Goal: Communication & Community: Answer question/provide support

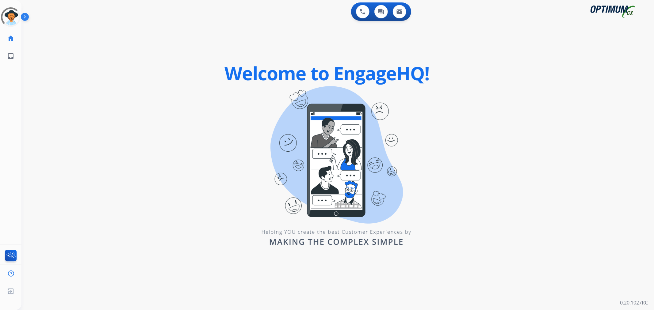
click at [26, 14] on img at bounding box center [26, 18] width 10 height 12
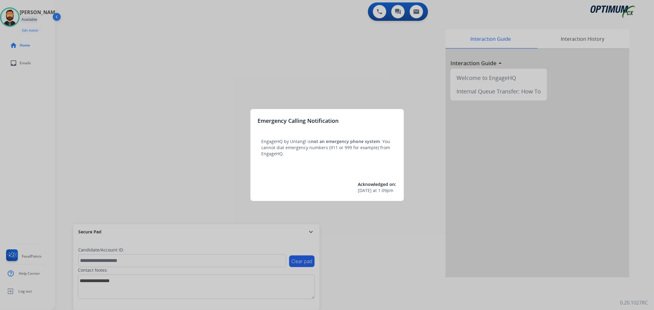
click at [311, 229] on div at bounding box center [327, 155] width 654 height 310
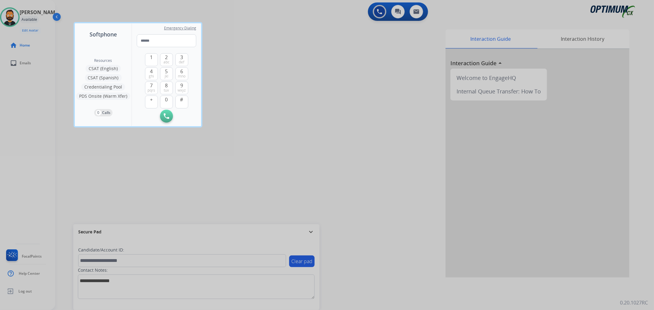
click at [311, 229] on div at bounding box center [327, 155] width 654 height 310
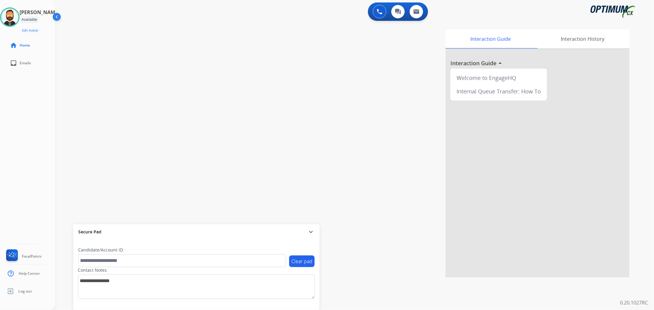
click at [310, 232] on mat-icon "expand_more" at bounding box center [310, 231] width 7 height 7
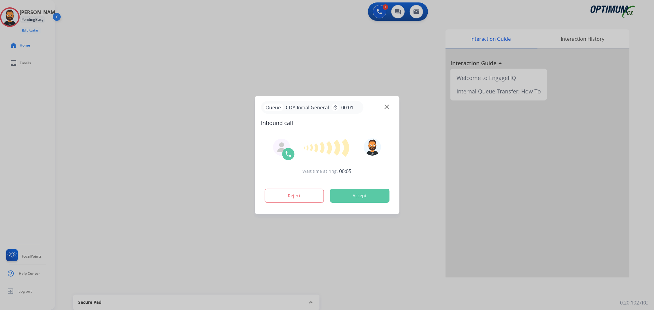
drag, startPoint x: 42, startPoint y: 131, endPoint x: 36, endPoint y: 130, distance: 5.5
click at [41, 130] on div at bounding box center [327, 155] width 654 height 310
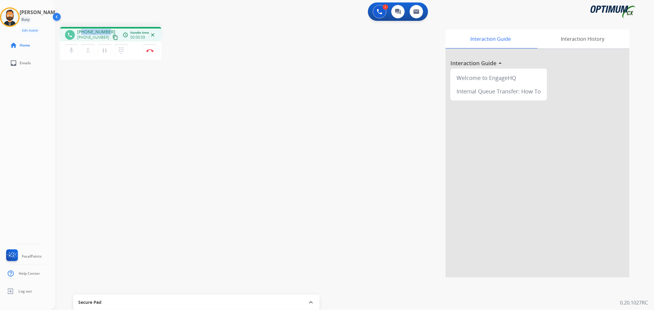
drag, startPoint x: 107, startPoint y: 31, endPoint x: 83, endPoint y: 29, distance: 24.6
click at [83, 29] on div "[PHONE_NUMBER] [PHONE_NUMBER] content_copy" at bounding box center [98, 35] width 42 height 12
copy span "9728800081"
click at [148, 48] on button "Disconnect" at bounding box center [149, 50] width 13 height 13
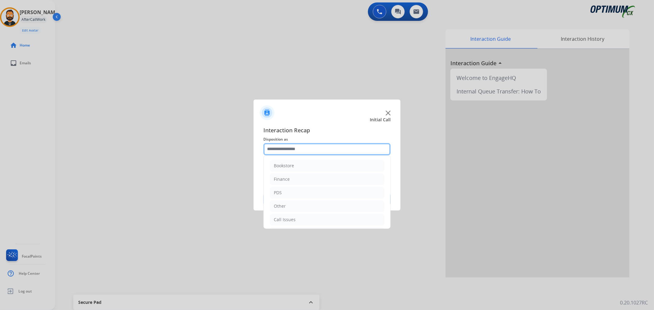
click at [319, 147] on input "text" at bounding box center [326, 149] width 127 height 12
click at [307, 192] on div "Initial Application" at bounding box center [292, 192] width 36 height 6
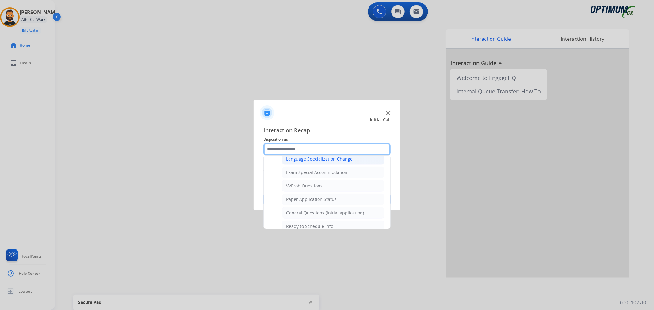
scroll to position [326, 0]
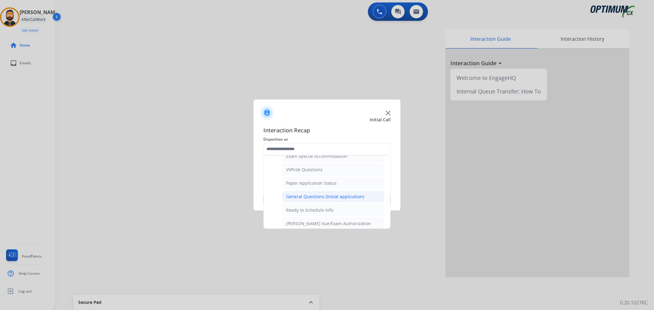
click at [307, 200] on div "General Questions (Initial application)" at bounding box center [325, 197] width 78 height 6
type input "**********"
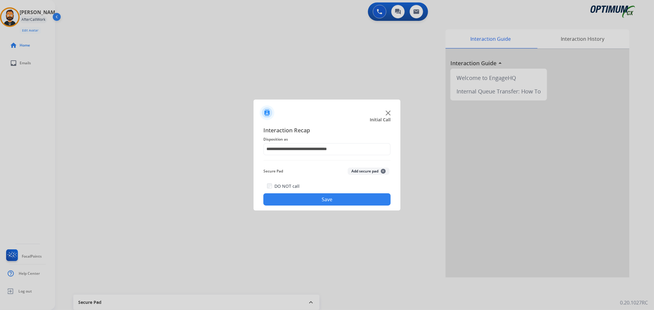
click at [307, 200] on button "Save" at bounding box center [326, 199] width 127 height 12
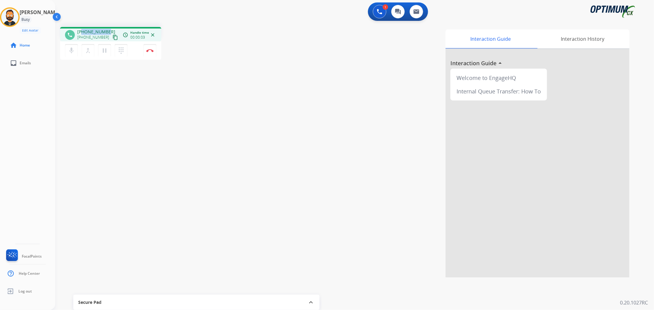
drag, startPoint x: 107, startPoint y: 31, endPoint x: 82, endPoint y: 30, distance: 25.2
click at [82, 30] on div "[PHONE_NUMBER] [PHONE_NUMBER] content_copy" at bounding box center [98, 35] width 42 height 12
copy span "3363787700"
click at [103, 49] on mat-icon "pause" at bounding box center [104, 50] width 7 height 7
click at [105, 53] on mat-icon "play_arrow" at bounding box center [104, 50] width 7 height 7
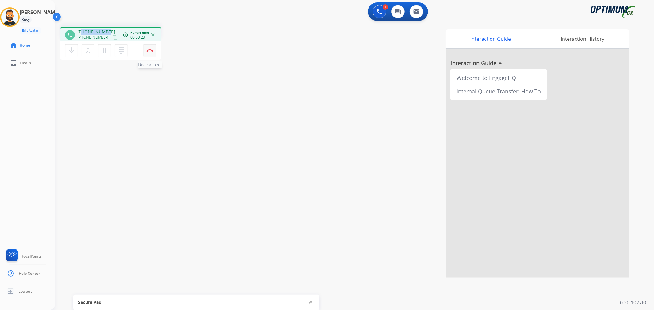
click at [151, 52] on button "Disconnect" at bounding box center [149, 50] width 13 height 13
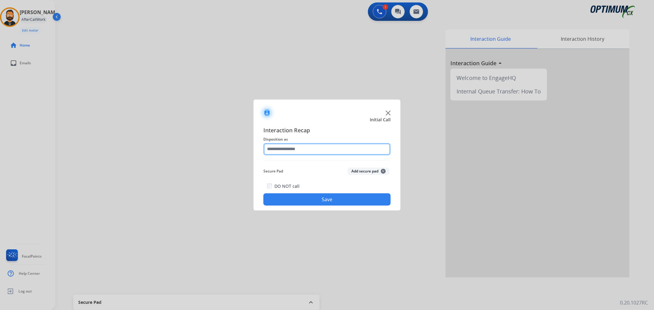
click at [296, 154] on input "text" at bounding box center [326, 149] width 127 height 12
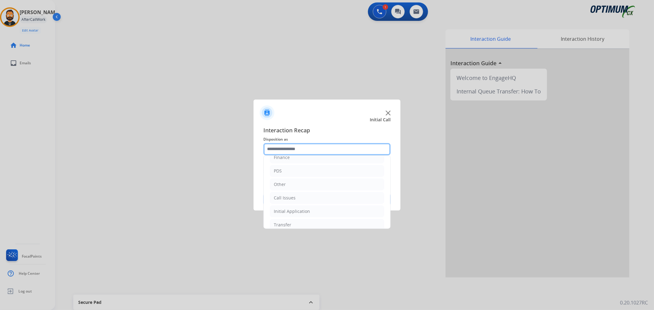
scroll to position [42, 0]
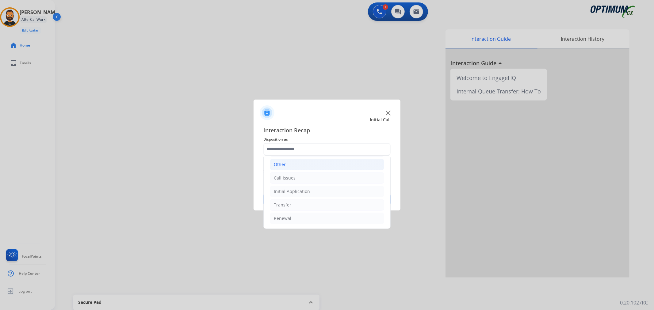
click at [295, 166] on li "Other" at bounding box center [327, 165] width 114 height 12
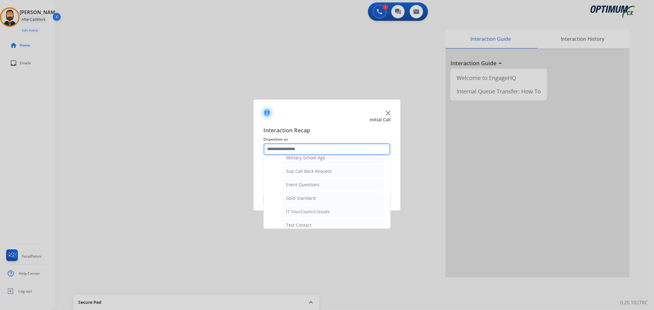
scroll to position [99, 0]
click at [306, 163] on div "Event Questions" at bounding box center [302, 161] width 33 height 6
type input "**********"
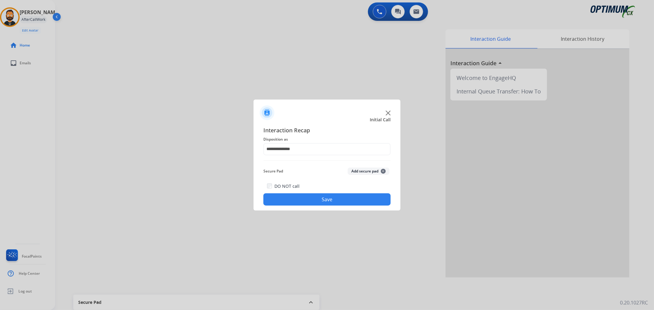
click at [296, 195] on button "Save" at bounding box center [326, 199] width 127 height 12
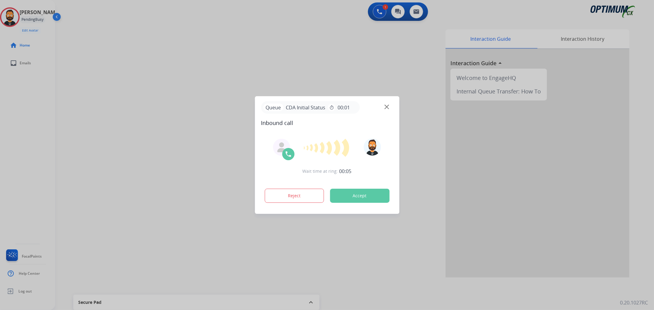
click at [59, 133] on div at bounding box center [327, 155] width 654 height 310
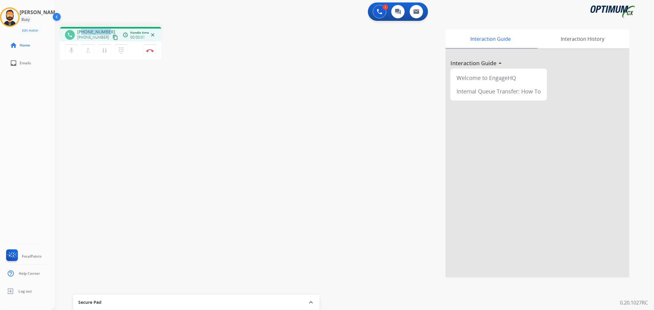
drag, startPoint x: 107, startPoint y: 28, endPoint x: 83, endPoint y: 30, distance: 23.7
click at [83, 30] on div "phone [PHONE_NUMBER] [PHONE_NUMBER] content_copy access_time Call metrics Queue…" at bounding box center [110, 34] width 101 height 14
copy span "8707071742"
click at [151, 50] on img at bounding box center [149, 50] width 7 height 3
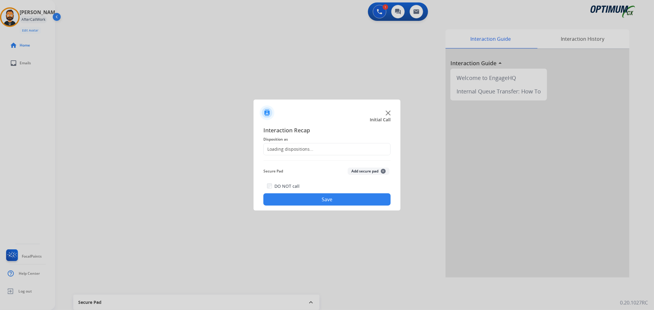
click at [298, 151] on div "Loading dispositions..." at bounding box center [289, 149] width 50 height 6
click at [299, 149] on div "Loading dispositions..." at bounding box center [289, 149] width 50 height 6
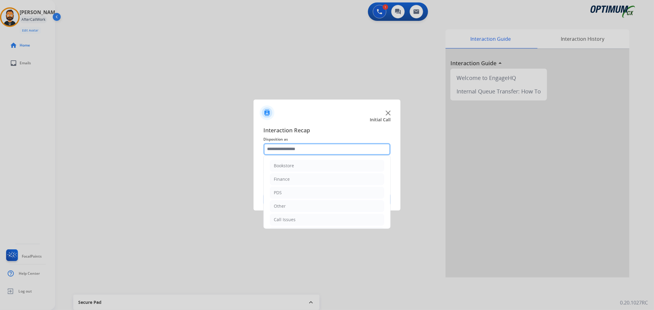
click at [298, 149] on input "text" at bounding box center [326, 149] width 127 height 12
click at [312, 189] on li "Initial Application" at bounding box center [327, 192] width 114 height 12
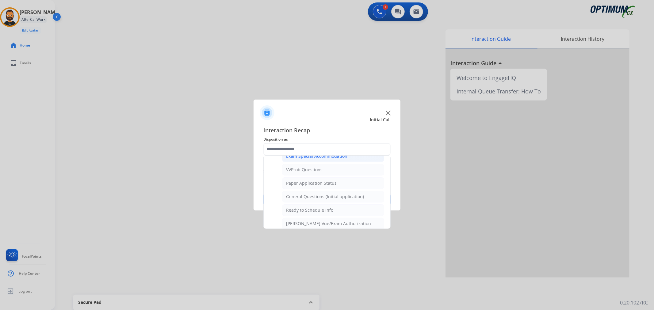
click at [312, 195] on div "General Questions (Initial application)" at bounding box center [325, 197] width 78 height 6
type input "**********"
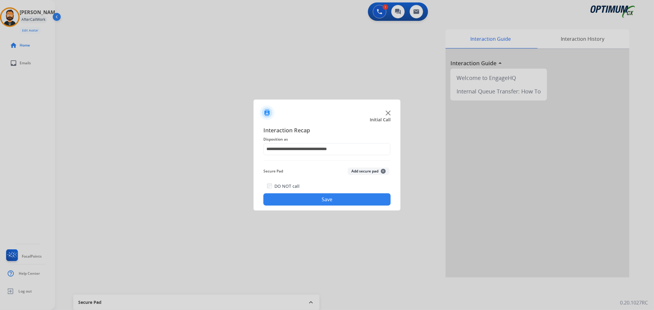
click at [312, 195] on button "Save" at bounding box center [326, 199] width 127 height 12
click at [322, 149] on input "text" at bounding box center [326, 149] width 127 height 12
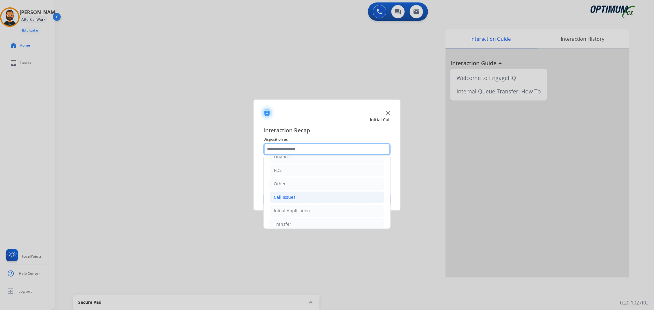
scroll to position [42, 0]
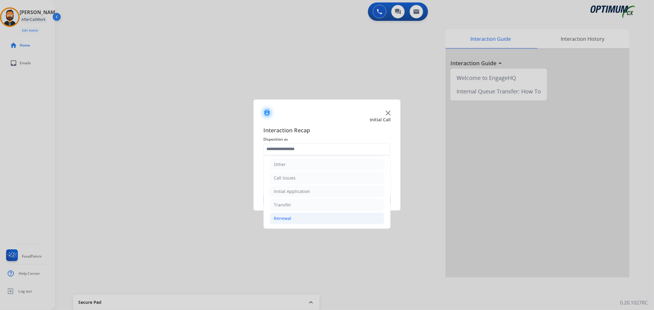
click at [293, 215] on li "Renewal" at bounding box center [327, 219] width 114 height 12
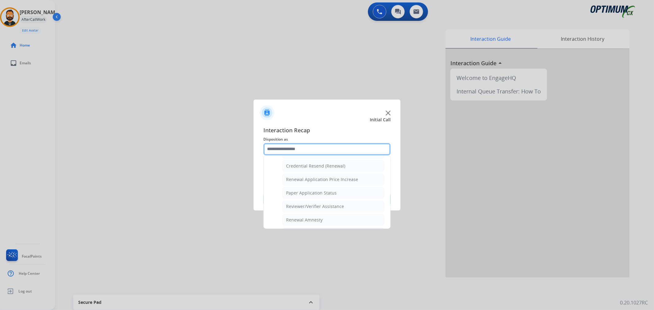
scroll to position [181, 0]
click at [311, 168] on div "General Questions (Renewal)" at bounding box center [315, 166] width 59 height 6
type input "**********"
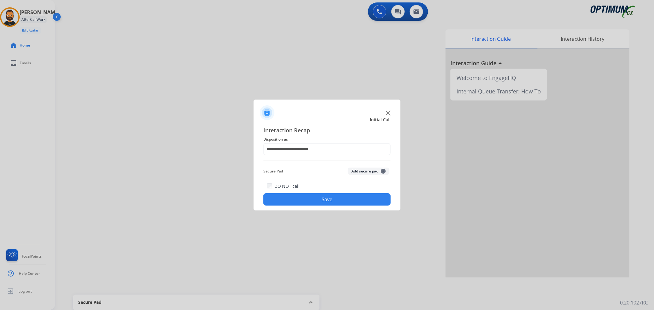
click at [302, 200] on button "Save" at bounding box center [326, 199] width 127 height 12
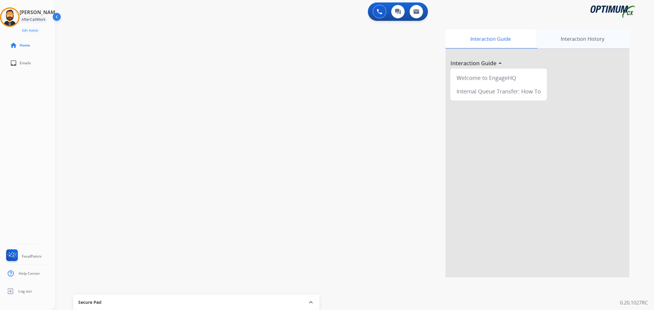
click at [559, 34] on div "Interaction History" at bounding box center [582, 38] width 93 height 19
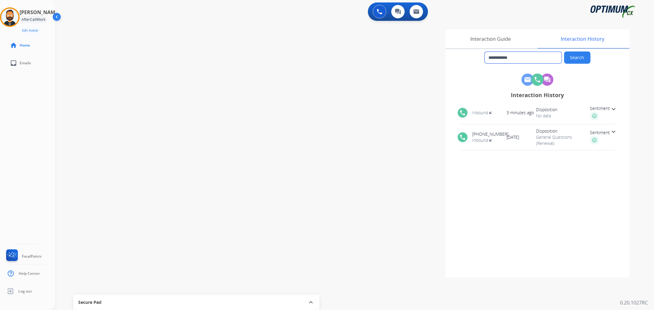
drag, startPoint x: 527, startPoint y: 59, endPoint x: 494, endPoint y: 55, distance: 32.9
click at [494, 55] on input "**********" at bounding box center [523, 58] width 77 height 12
click at [501, 39] on div "Interaction Guide" at bounding box center [490, 38] width 90 height 19
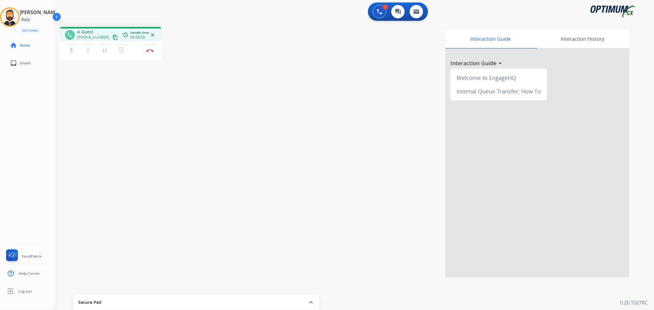
click at [67, 146] on div "phone A Guest [PHONE_NUMBER] content_copy access_time Call metrics Queue 00:05 …" at bounding box center [347, 150] width 584 height 256
drag, startPoint x: 107, startPoint y: 29, endPoint x: 82, endPoint y: 29, distance: 25.1
click at [82, 29] on div "[PHONE_NUMBER] [PHONE_NUMBER] content_copy" at bounding box center [98, 35] width 42 height 12
copy span "4793065983"
click at [148, 48] on button "Disconnect" at bounding box center [149, 50] width 13 height 13
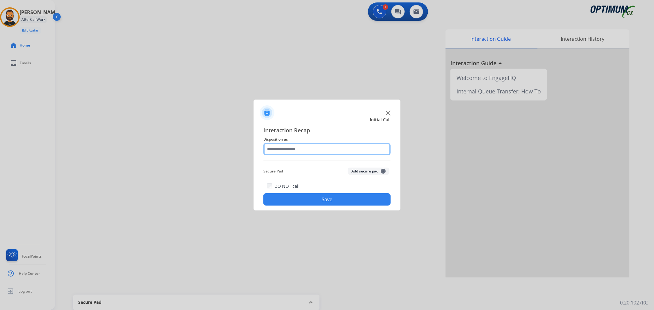
click at [286, 153] on input "text" at bounding box center [326, 149] width 127 height 12
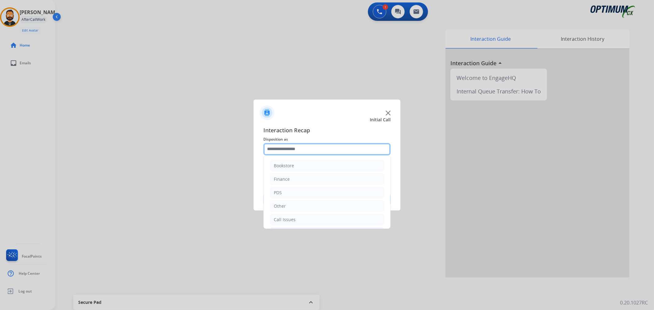
scroll to position [42, 0]
click at [297, 215] on li "Renewal" at bounding box center [327, 219] width 114 height 12
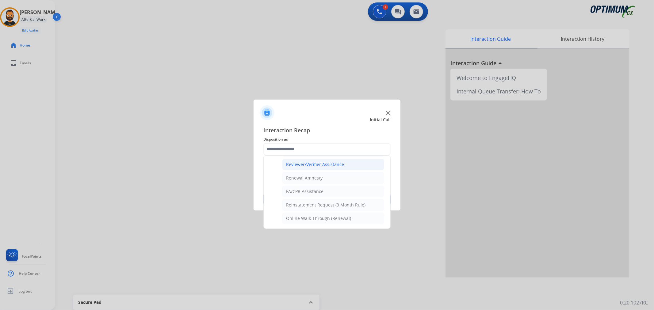
click at [307, 164] on div "Reviewer/Verifier Assistance" at bounding box center [315, 165] width 58 height 6
type input "**********"
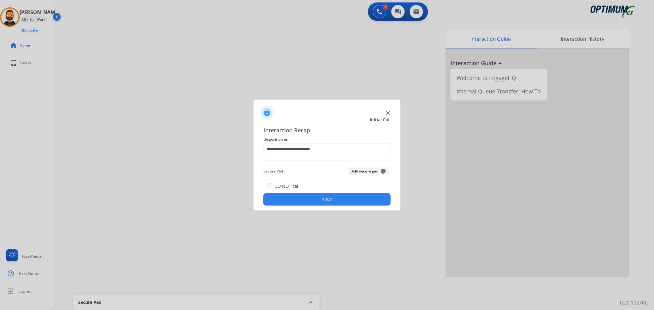
click at [304, 199] on button "Save" at bounding box center [326, 199] width 127 height 12
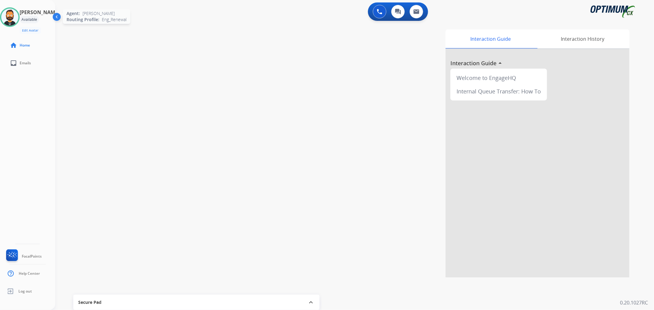
click at [18, 17] on img at bounding box center [9, 17] width 17 height 17
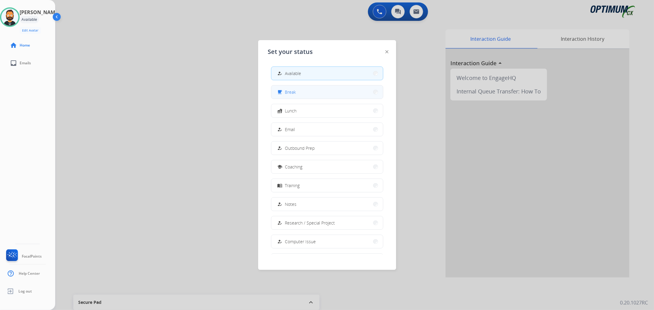
click at [296, 91] on button "free_breakfast Break" at bounding box center [327, 92] width 112 height 13
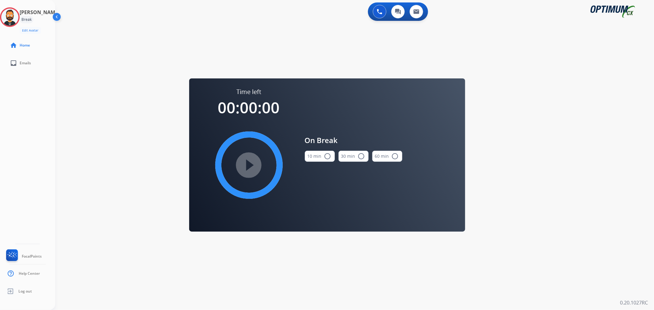
click at [321, 158] on button "10 min radio_button_unchecked" at bounding box center [320, 156] width 30 height 11
click at [253, 162] on mat-icon "play_circle_filled" at bounding box center [248, 165] width 7 height 7
click at [19, 16] on icon at bounding box center [10, 17] width 20 height 20
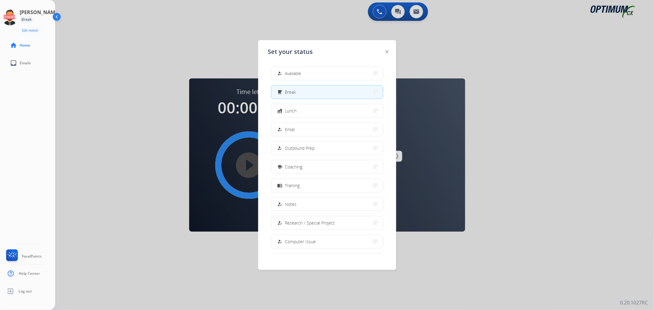
click at [296, 78] on button "how_to_reg Available" at bounding box center [327, 73] width 112 height 13
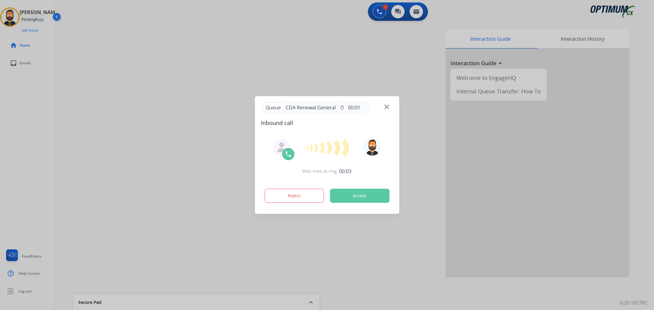
click at [74, 133] on div at bounding box center [327, 155] width 654 height 310
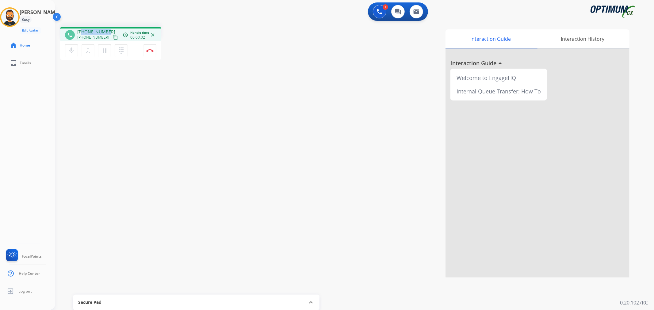
drag, startPoint x: 106, startPoint y: 29, endPoint x: 82, endPoint y: 31, distance: 24.6
click at [82, 31] on span "[PHONE_NUMBER]" at bounding box center [96, 32] width 38 height 6
copy span "2405848830"
click at [151, 51] on img at bounding box center [149, 50] width 7 height 3
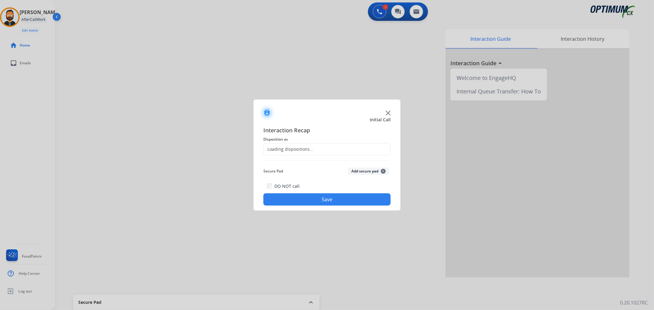
click at [298, 148] on div "Loading dispositions..." at bounding box center [289, 149] width 50 height 6
click at [298, 148] on input "text" at bounding box center [326, 149] width 127 height 12
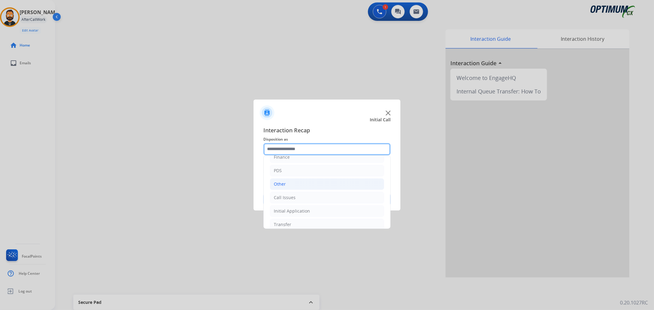
scroll to position [42, 0]
click at [303, 192] on div "Initial Application" at bounding box center [292, 192] width 36 height 6
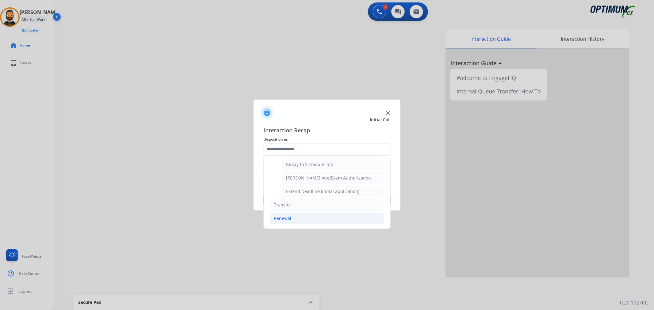
click at [301, 218] on li "Renewal" at bounding box center [327, 219] width 114 height 12
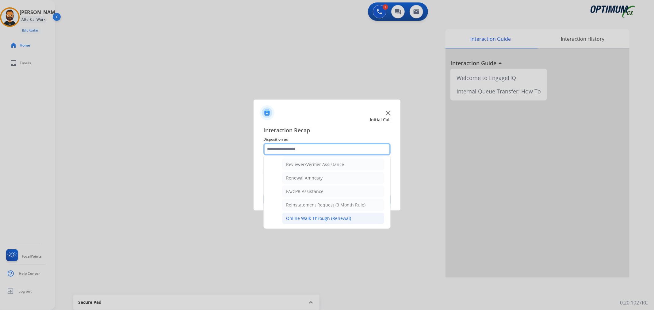
scroll to position [181, 0]
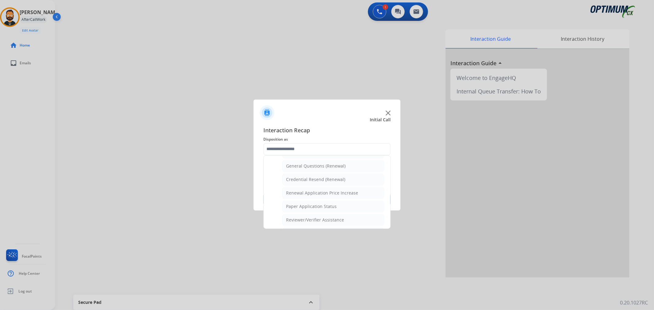
click at [308, 162] on li "General Questions (Renewal)" at bounding box center [333, 166] width 102 height 12
type input "**********"
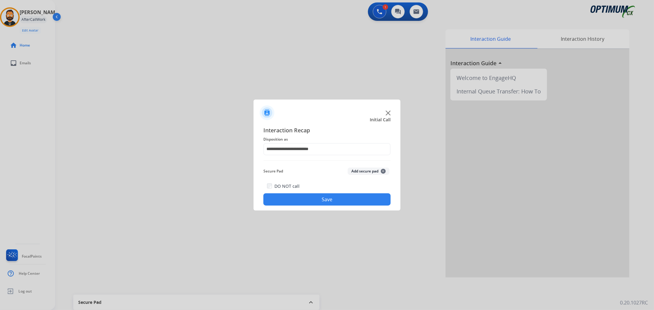
click at [321, 203] on button "Save" at bounding box center [326, 199] width 127 height 12
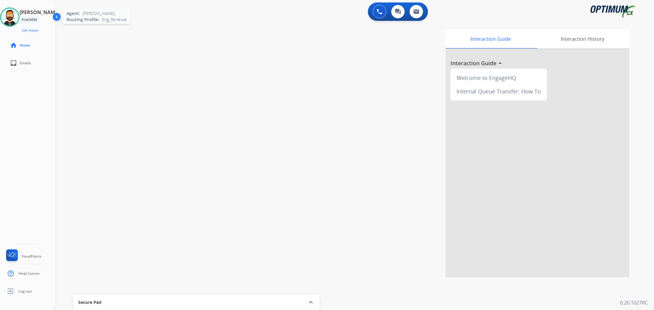
click at [18, 15] on img at bounding box center [9, 17] width 17 height 17
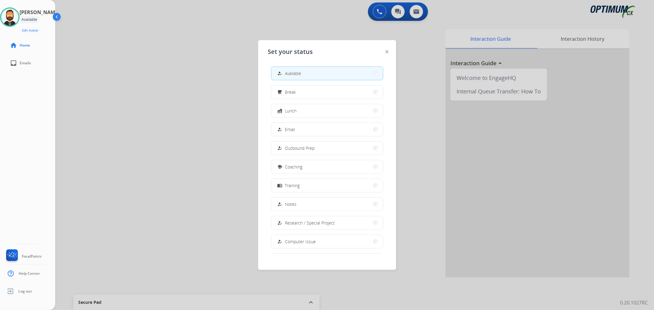
click at [290, 165] on span "Coaching" at bounding box center [293, 167] width 17 height 6
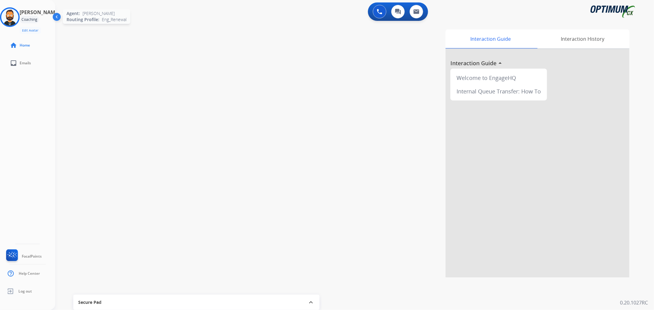
click at [18, 18] on img at bounding box center [9, 17] width 17 height 17
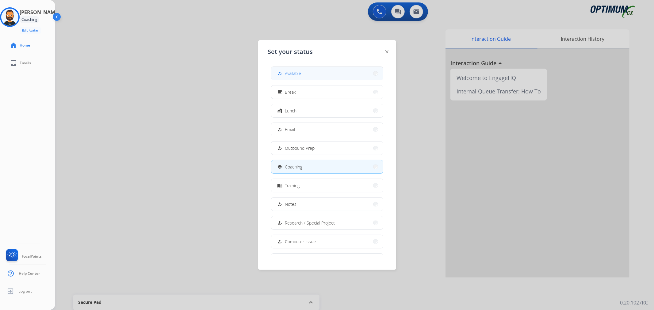
click at [293, 70] on div "how_to_reg Available" at bounding box center [288, 73] width 25 height 7
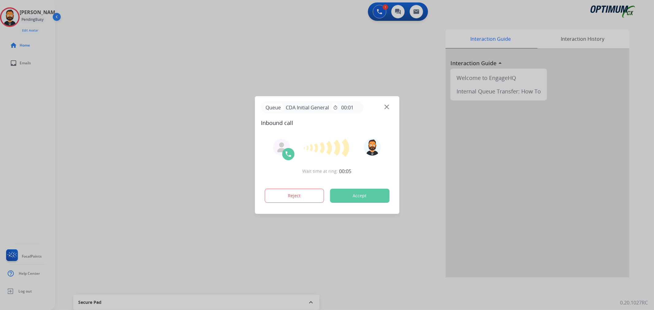
click at [90, 69] on div at bounding box center [327, 155] width 654 height 310
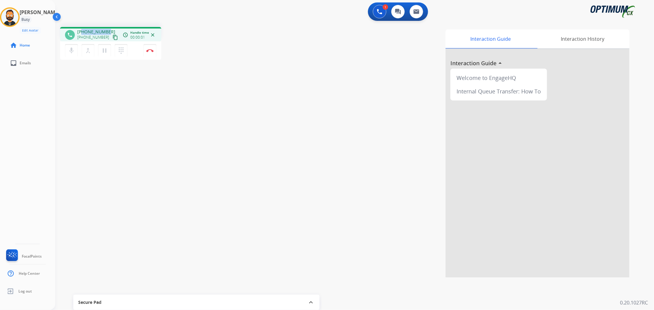
drag, startPoint x: 107, startPoint y: 29, endPoint x: 82, endPoint y: 30, distance: 25.2
click at [82, 30] on div "[PHONE_NUMBER] [PHONE_NUMBER] content_copy" at bounding box center [98, 35] width 42 height 12
copy span "2815781505"
click at [212, 23] on div "phone [PHONE_NUMBER] [PHONE_NUMBER] content_copy access_time Call metrics Queue…" at bounding box center [347, 150] width 584 height 256
click at [150, 45] on button "Disconnect" at bounding box center [149, 50] width 13 height 13
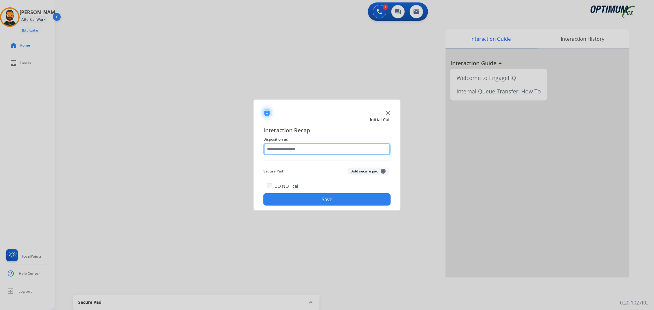
click at [307, 151] on input "text" at bounding box center [326, 149] width 127 height 12
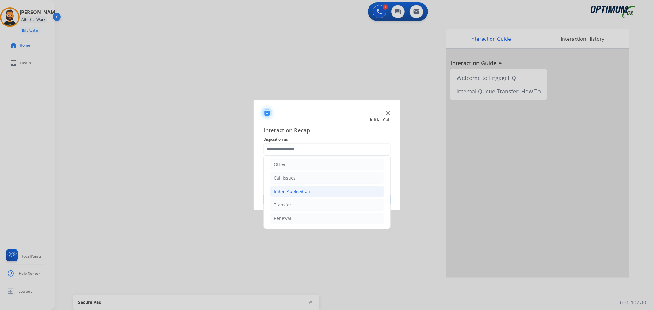
click at [312, 192] on li "Initial Application" at bounding box center [327, 192] width 114 height 12
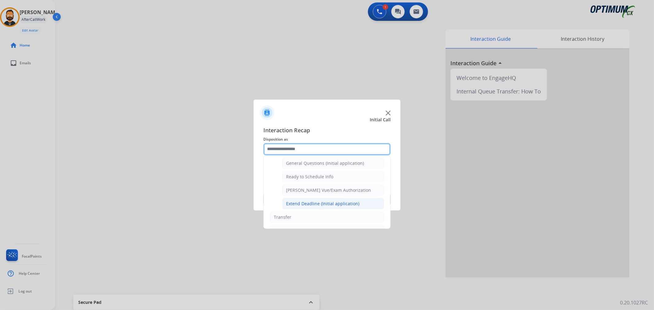
scroll to position [373, 0]
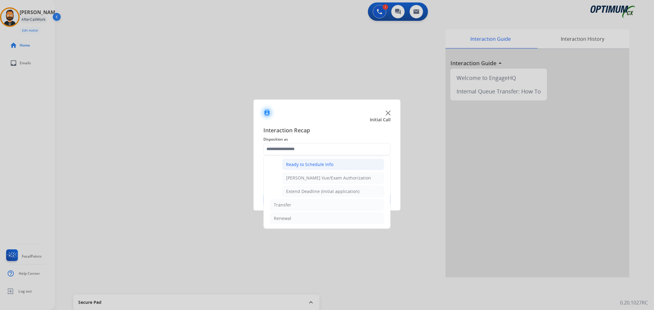
click at [327, 164] on div "Ready to Schedule Info" at bounding box center [309, 165] width 47 height 6
type input "**********"
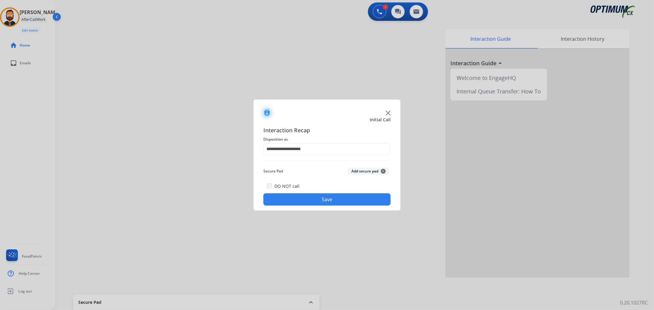
click at [316, 195] on div "DO NOT call Save" at bounding box center [326, 193] width 127 height 23
click at [316, 195] on button "Save" at bounding box center [326, 199] width 127 height 12
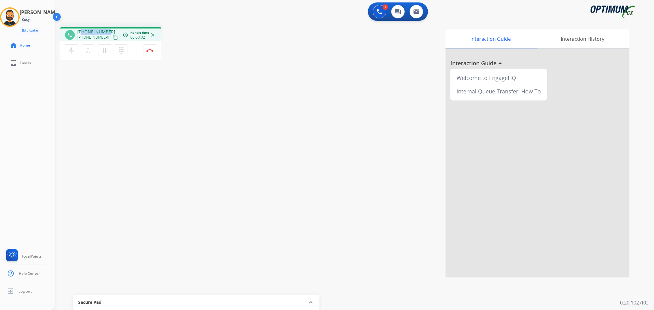
drag, startPoint x: 108, startPoint y: 29, endPoint x: 82, endPoint y: 32, distance: 26.5
click at [82, 32] on div "[PHONE_NUMBER] [PHONE_NUMBER] content_copy" at bounding box center [98, 35] width 42 height 12
copy span "9375031508"
click at [151, 53] on button "Disconnect" at bounding box center [149, 50] width 13 height 13
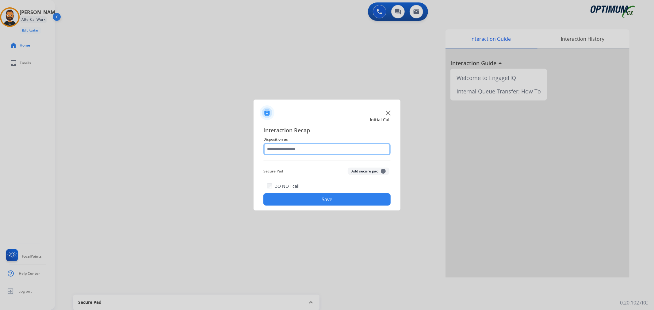
click at [321, 151] on input "text" at bounding box center [326, 149] width 127 height 12
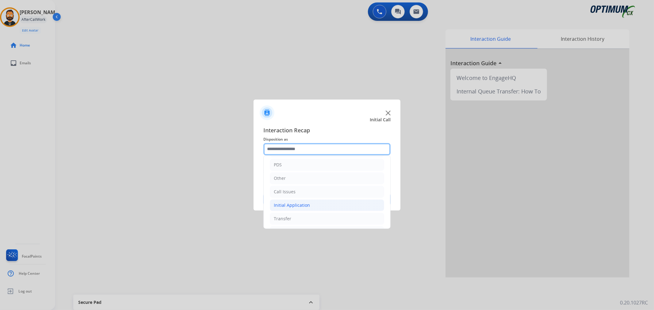
scroll to position [42, 0]
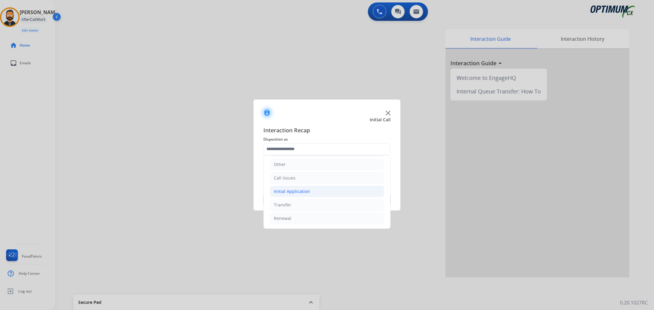
click at [300, 191] on div "Initial Application" at bounding box center [292, 192] width 36 height 6
click at [284, 221] on div "Renewal" at bounding box center [282, 218] width 17 height 6
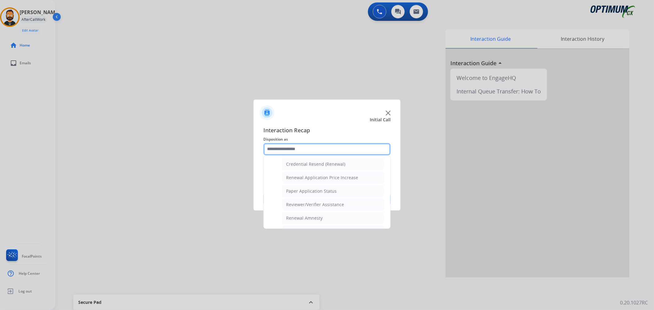
scroll to position [181, 0]
click at [307, 169] on div "General Questions (Renewal)" at bounding box center [315, 166] width 59 height 6
type input "**********"
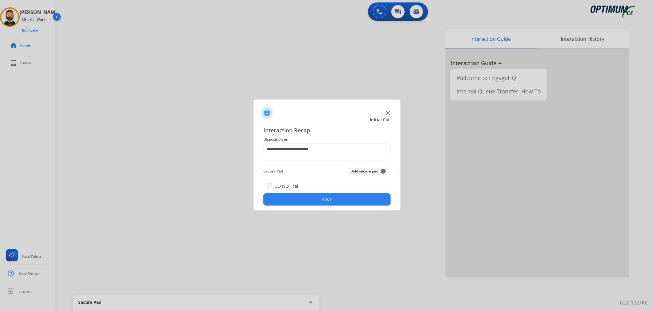
click at [303, 198] on button "Save" at bounding box center [326, 199] width 127 height 12
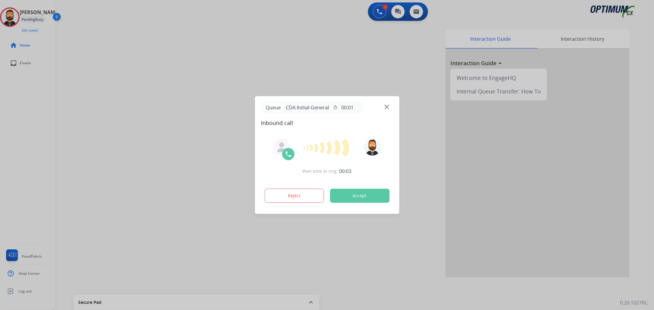
click at [81, 123] on div at bounding box center [327, 155] width 654 height 310
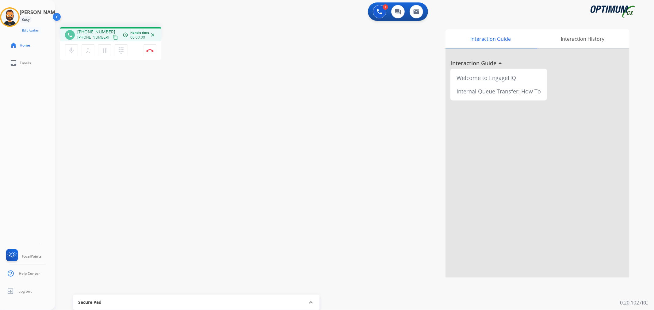
click at [104, 123] on div "phone [PHONE_NUMBER] [PHONE_NUMBER] content_copy access_time Call metrics Queue…" at bounding box center [347, 150] width 584 height 256
drag, startPoint x: 108, startPoint y: 30, endPoint x: 82, endPoint y: 29, distance: 25.8
click at [82, 29] on div "[PHONE_NUMBER] [PHONE_NUMBER] content_copy" at bounding box center [98, 35] width 42 height 12
copy span "4044080668"
click at [150, 49] on img at bounding box center [149, 50] width 7 height 3
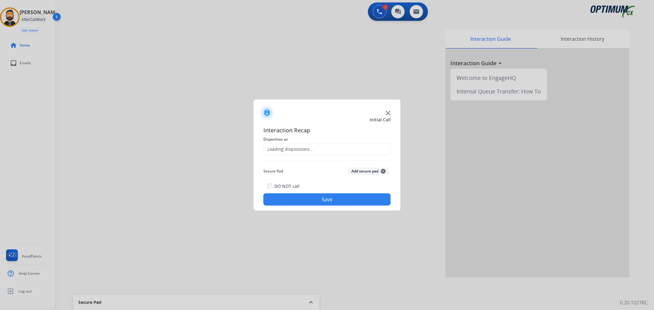
click at [289, 150] on div "Loading dispositions..." at bounding box center [289, 149] width 50 height 6
click at [290, 151] on input "text" at bounding box center [326, 149] width 127 height 12
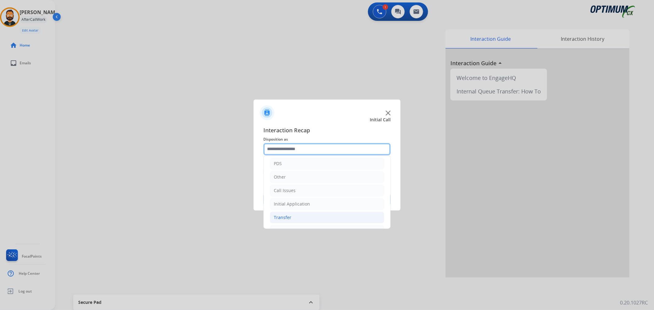
scroll to position [42, 0]
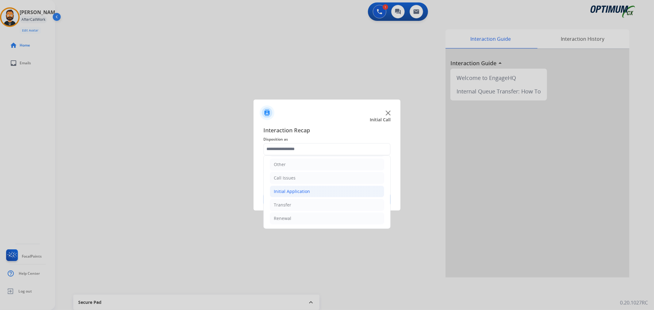
click at [292, 191] on div "Initial Application" at bounding box center [292, 192] width 36 height 6
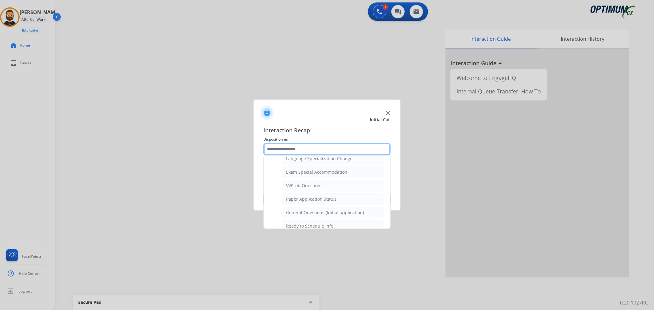
scroll to position [326, 0]
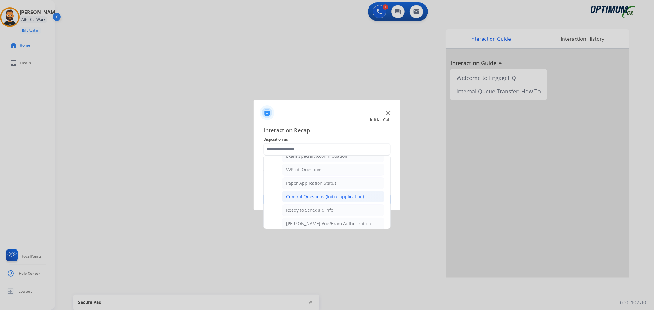
click at [313, 193] on li "General Questions (Initial application)" at bounding box center [333, 197] width 102 height 12
type input "**********"
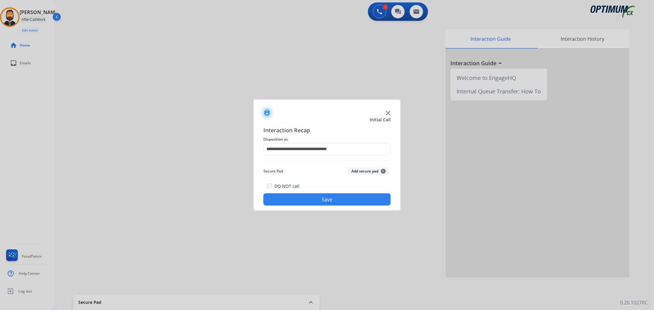
click at [312, 194] on button "Save" at bounding box center [326, 199] width 127 height 12
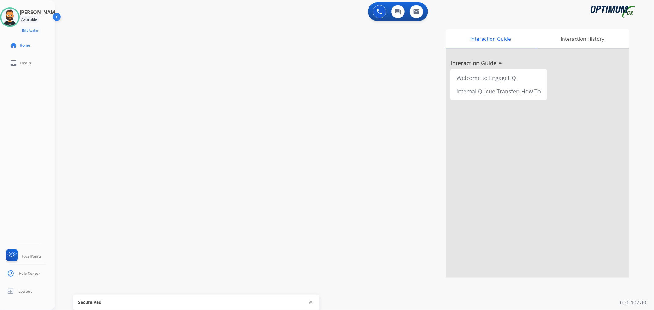
drag, startPoint x: 12, startPoint y: 13, endPoint x: 44, endPoint y: 26, distance: 34.7
click at [13, 13] on img at bounding box center [9, 17] width 17 height 17
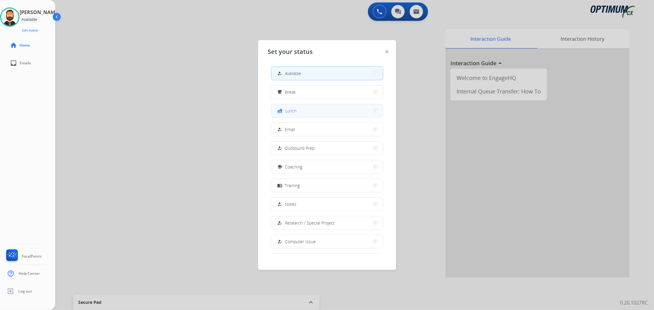
click at [288, 108] on span "Lunch" at bounding box center [291, 111] width 12 height 6
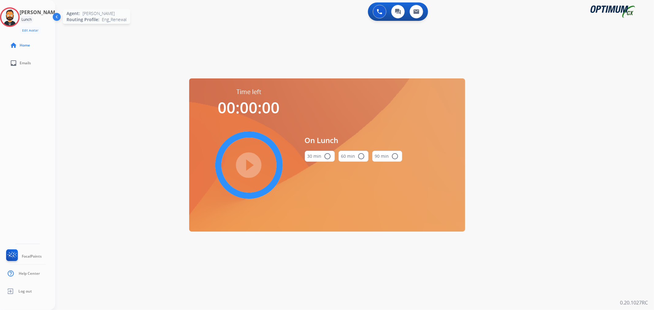
click at [18, 13] on img at bounding box center [9, 17] width 17 height 17
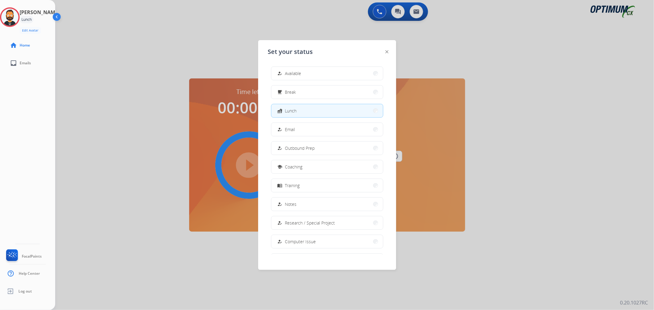
click at [157, 55] on div at bounding box center [327, 155] width 654 height 310
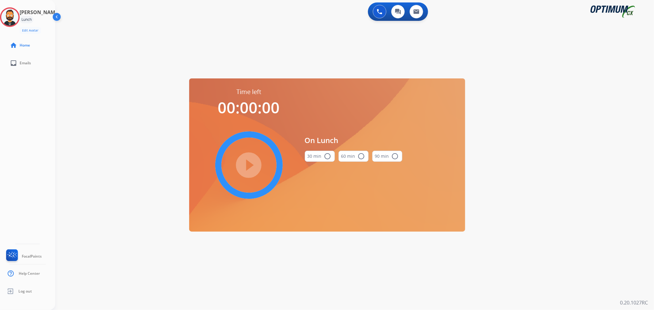
click at [328, 157] on mat-icon "radio_button_unchecked" at bounding box center [327, 156] width 7 height 7
click at [247, 162] on mat-icon "play_circle_filled" at bounding box center [248, 165] width 7 height 7
click at [16, 26] on circle at bounding box center [10, 17] width 18 height 18
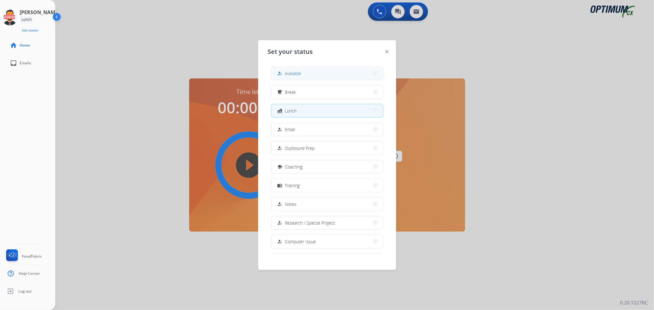
click at [293, 73] on span "Available" at bounding box center [293, 73] width 16 height 6
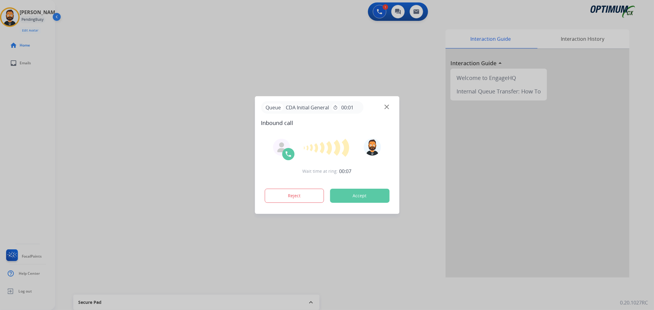
click at [112, 89] on div at bounding box center [327, 155] width 654 height 310
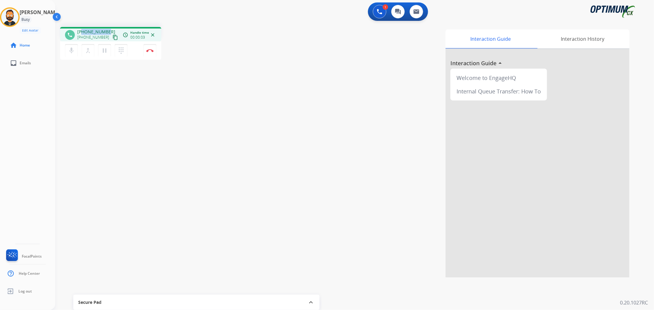
drag, startPoint x: 107, startPoint y: 28, endPoint x: 82, endPoint y: 30, distance: 25.2
click at [82, 30] on div "phone [PHONE_NUMBER] [PHONE_NUMBER] content_copy access_time Call metrics Queue…" at bounding box center [110, 34] width 101 height 14
copy span "5714197203"
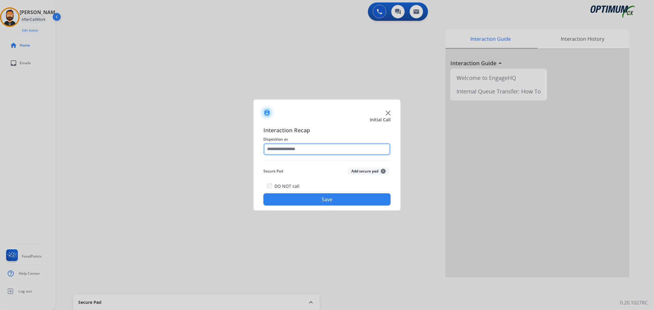
click at [302, 152] on input "text" at bounding box center [326, 149] width 127 height 12
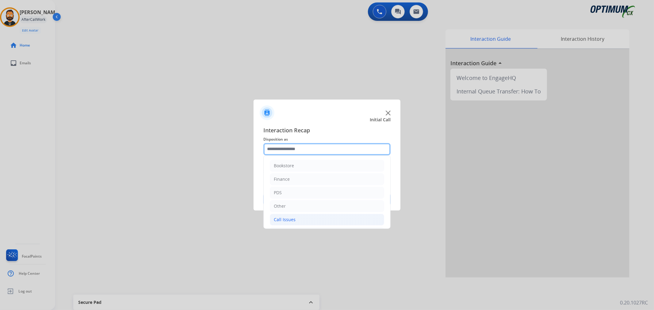
scroll to position [42, 0]
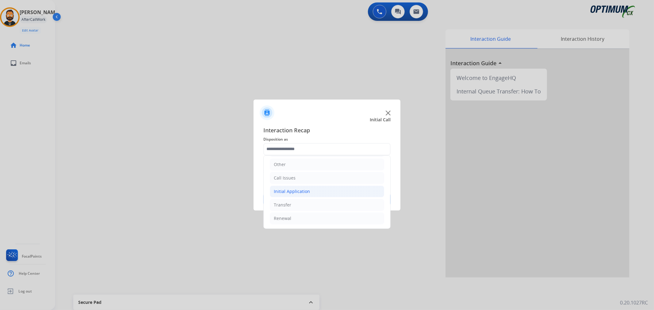
click at [302, 193] on div "Initial Application" at bounding box center [292, 192] width 36 height 6
click at [295, 215] on li "Appeals" at bounding box center [333, 218] width 102 height 12
type input "*******"
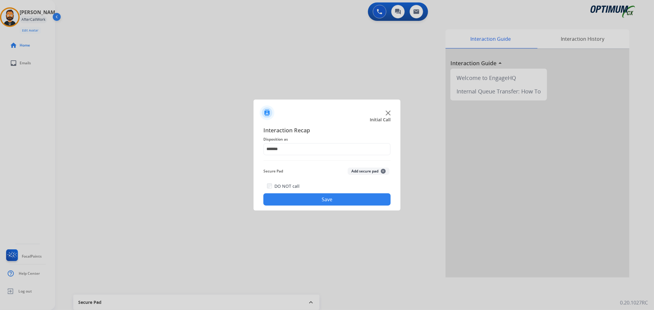
click at [296, 201] on button "Save" at bounding box center [326, 199] width 127 height 12
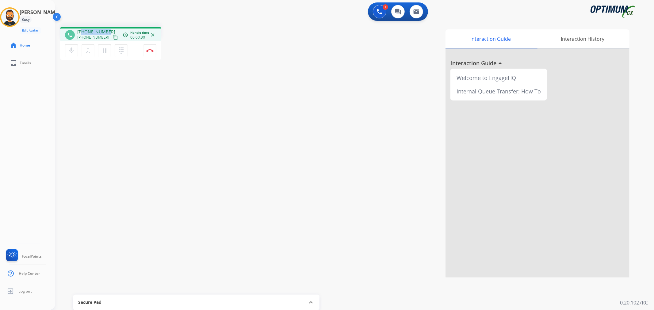
drag, startPoint x: 109, startPoint y: 29, endPoint x: 83, endPoint y: 29, distance: 25.8
click at [83, 29] on div "[PHONE_NUMBER] [PHONE_NUMBER] content_copy" at bounding box center [98, 35] width 42 height 12
click at [149, 48] on button "Disconnect" at bounding box center [149, 50] width 13 height 13
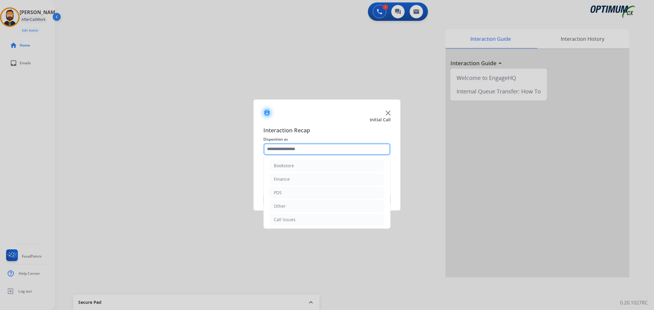
click at [302, 151] on input "text" at bounding box center [326, 149] width 127 height 12
click at [295, 218] on li "Renewal" at bounding box center [327, 219] width 114 height 12
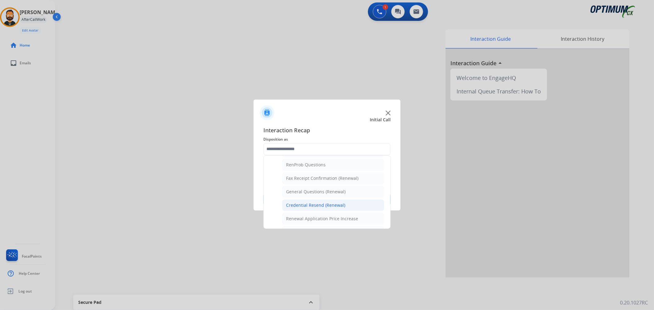
click at [309, 206] on div "Credential Resend (Renewal)" at bounding box center [315, 205] width 59 height 6
type input "**********"
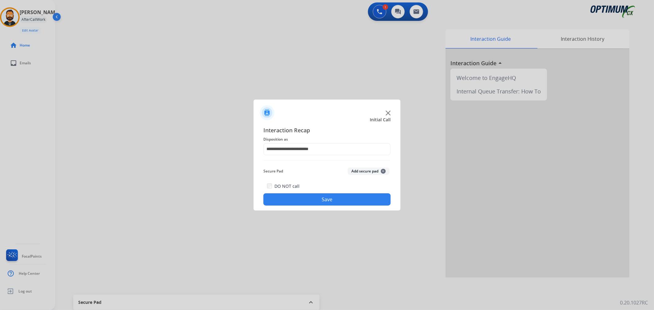
click at [310, 200] on button "Save" at bounding box center [326, 199] width 127 height 12
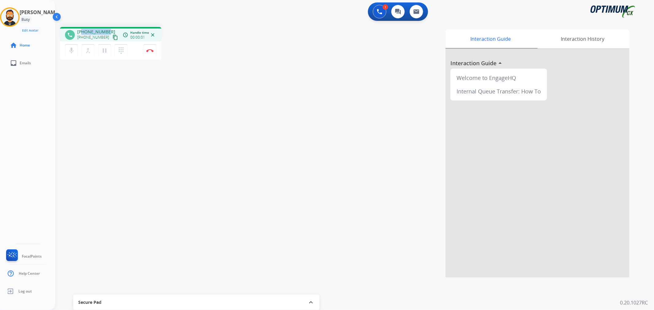
drag, startPoint x: 108, startPoint y: 29, endPoint x: 83, endPoint y: 29, distance: 24.8
click at [83, 29] on div "[PHONE_NUMBER] [PHONE_NUMBER] content_copy" at bounding box center [98, 35] width 42 height 12
click at [151, 53] on button "Disconnect" at bounding box center [149, 50] width 13 height 13
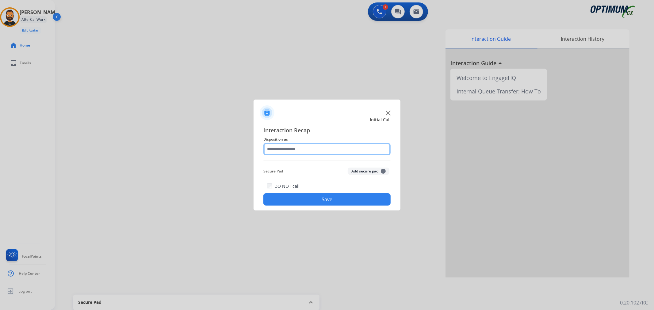
click at [324, 147] on input "text" at bounding box center [326, 149] width 127 height 12
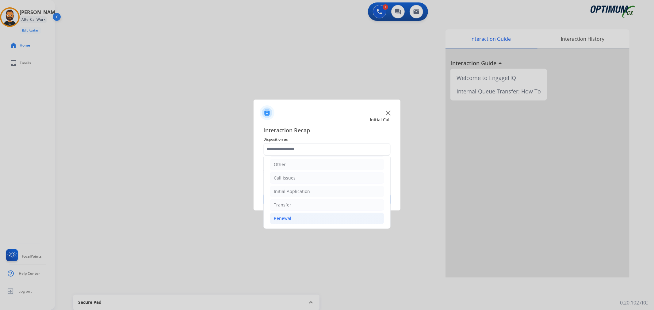
click at [284, 216] on div "Renewal" at bounding box center [282, 218] width 17 height 6
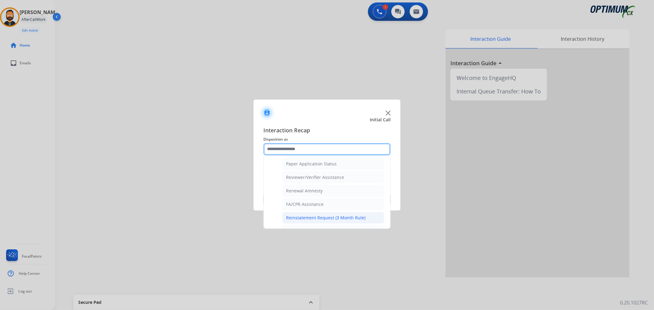
scroll to position [238, 0]
click at [299, 219] on div "Online Walk-Through (Renewal)" at bounding box center [318, 218] width 65 height 6
type input "**********"
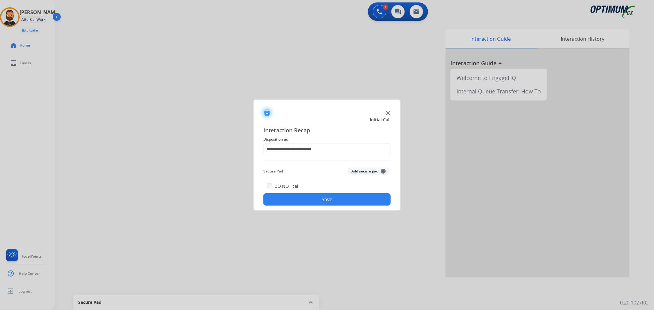
click at [300, 204] on button "Save" at bounding box center [326, 199] width 127 height 12
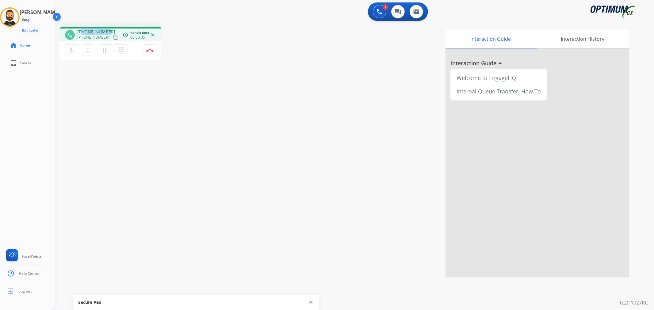
drag, startPoint x: 106, startPoint y: 30, endPoint x: 82, endPoint y: 32, distance: 24.3
click at [82, 32] on div "[PHONE_NUMBER] [PHONE_NUMBER] content_copy" at bounding box center [98, 35] width 42 height 12
click at [148, 48] on button "Disconnect" at bounding box center [149, 50] width 13 height 13
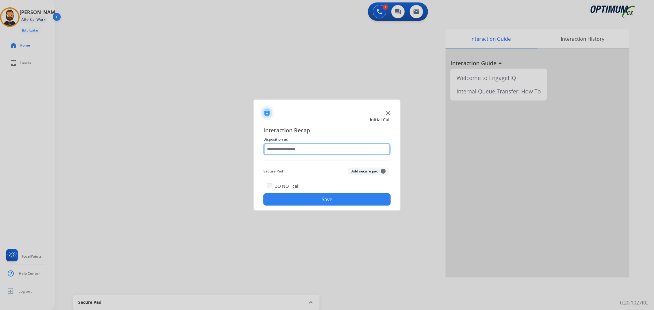
click at [293, 147] on input "text" at bounding box center [326, 149] width 127 height 12
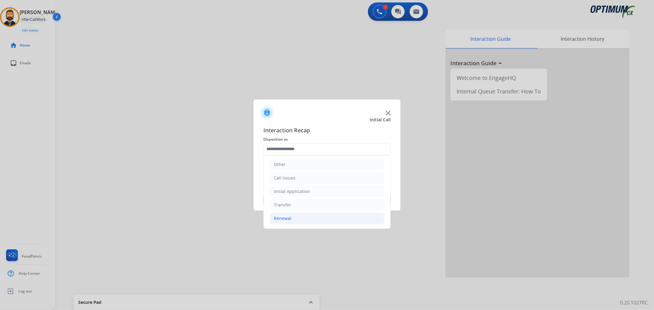
click at [289, 218] on div "Renewal" at bounding box center [282, 218] width 17 height 6
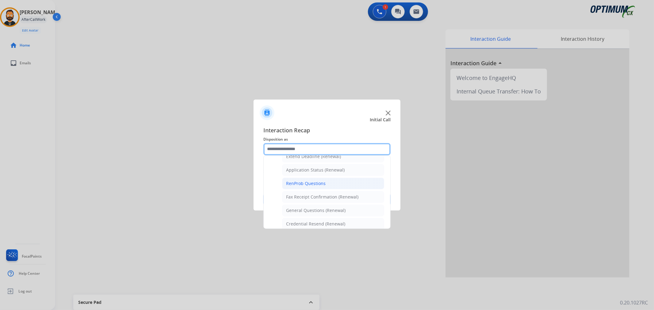
scroll to position [170, 0]
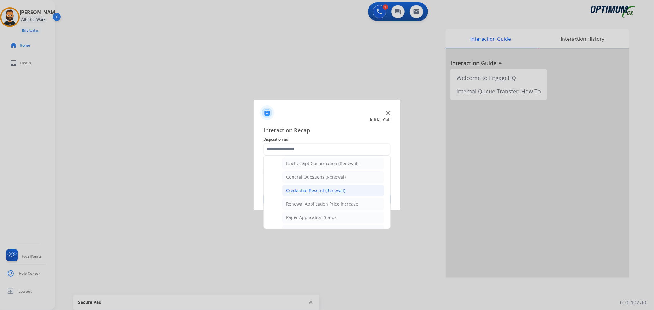
click at [305, 190] on div "Credential Resend (Renewal)" at bounding box center [315, 191] width 59 height 6
type input "**********"
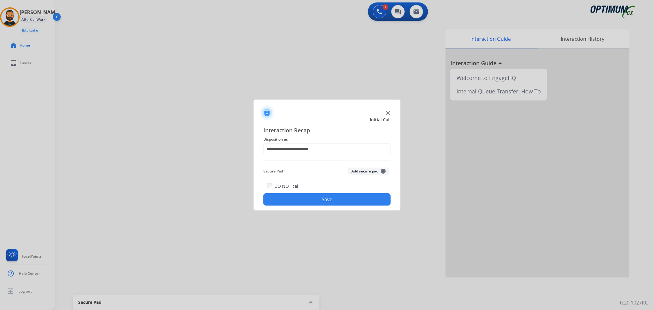
click at [304, 191] on div "DO NOT call Save" at bounding box center [326, 193] width 127 height 23
drag, startPoint x: 300, startPoint y: 195, endPoint x: 297, endPoint y: 190, distance: 5.2
click at [300, 195] on button "Save" at bounding box center [326, 199] width 127 height 12
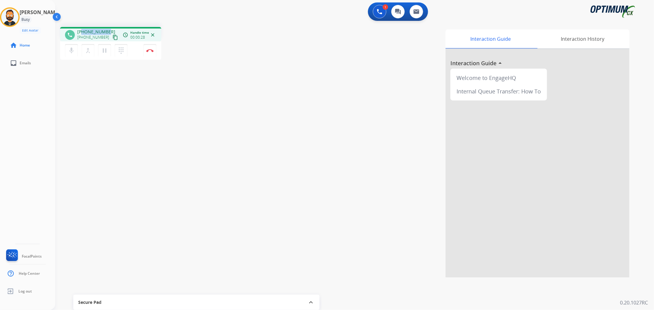
drag, startPoint x: 109, startPoint y: 30, endPoint x: 83, endPoint y: 32, distance: 25.5
click at [83, 32] on div "[PHONE_NUMBER] [PHONE_NUMBER] content_copy" at bounding box center [98, 35] width 42 height 12
click at [151, 50] on img at bounding box center [149, 50] width 7 height 3
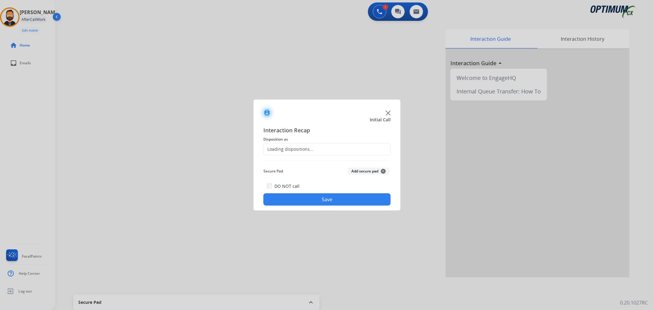
click at [292, 152] on div "Loading dispositions..." at bounding box center [289, 149] width 50 height 6
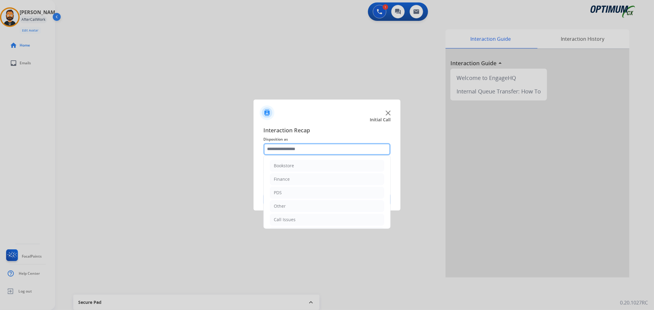
click at [294, 152] on input "text" at bounding box center [326, 149] width 127 height 12
click at [292, 192] on div "Initial Application" at bounding box center [292, 192] width 36 height 6
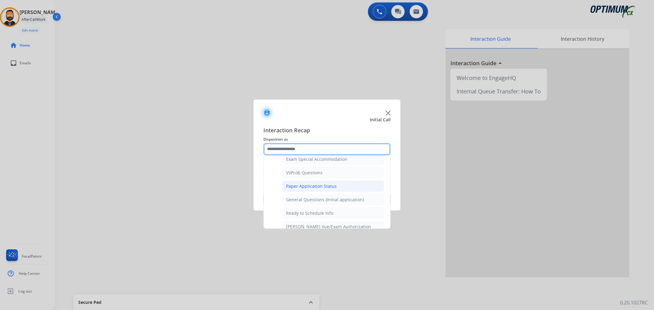
scroll to position [326, 0]
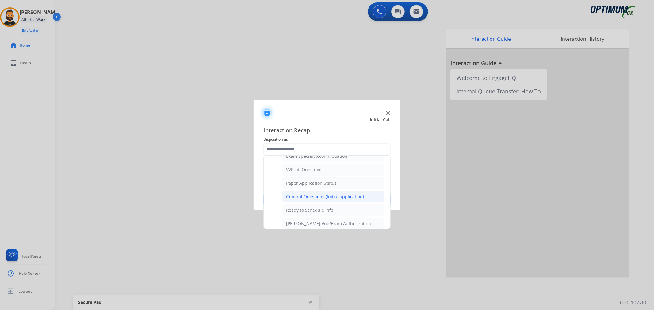
click at [294, 196] on div "General Questions (Initial application)" at bounding box center [325, 197] width 78 height 6
type input "**********"
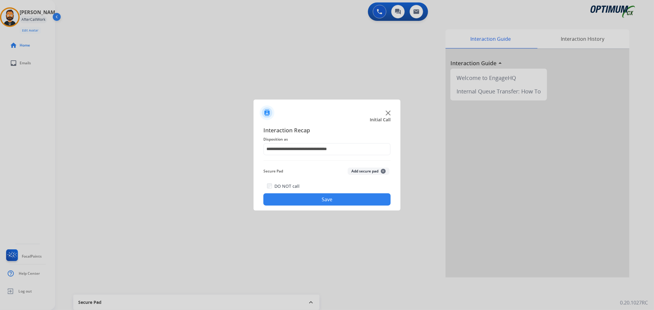
click at [294, 198] on button "Save" at bounding box center [326, 199] width 127 height 12
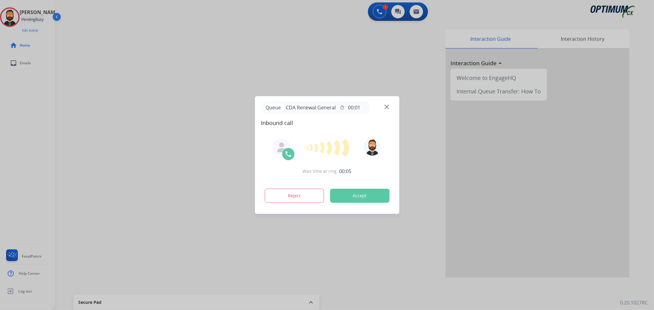
click at [80, 117] on div at bounding box center [327, 155] width 654 height 310
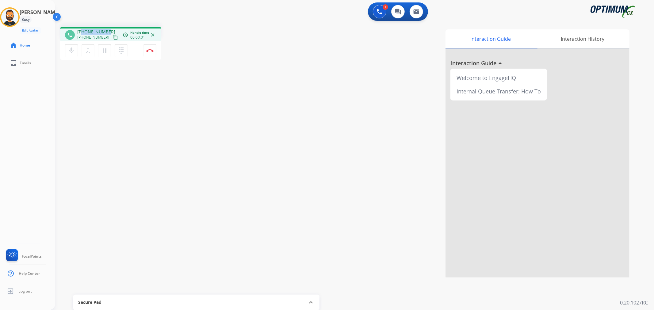
drag, startPoint x: 106, startPoint y: 30, endPoint x: 82, endPoint y: 30, distance: 23.9
click at [82, 30] on span "[PHONE_NUMBER]" at bounding box center [96, 32] width 38 height 6
click at [151, 52] on button "Disconnect" at bounding box center [149, 50] width 13 height 13
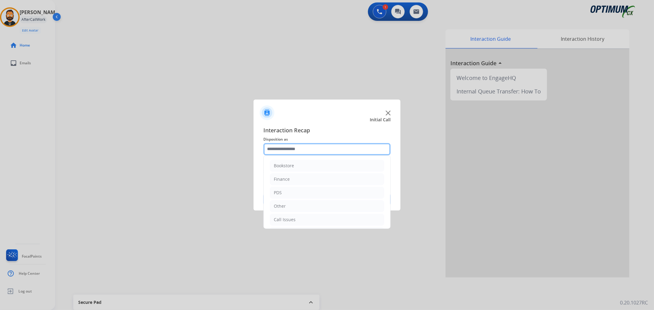
click at [298, 148] on input "text" at bounding box center [326, 149] width 127 height 12
click at [292, 219] on li "Renewal" at bounding box center [327, 219] width 114 height 12
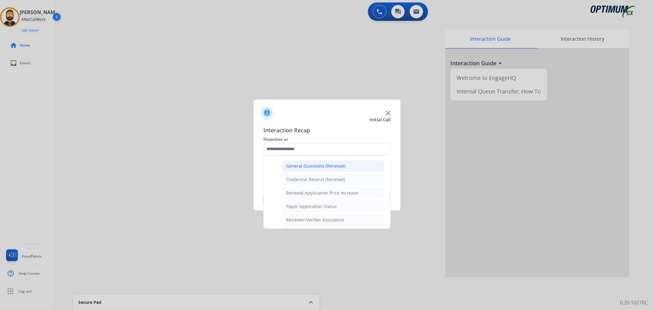
click at [325, 165] on div "General Questions (Renewal)" at bounding box center [315, 166] width 59 height 6
type input "**********"
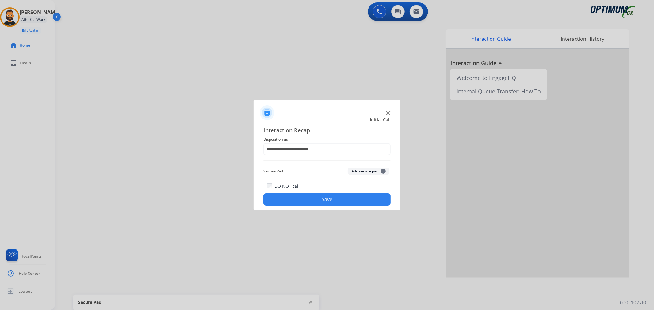
click at [326, 197] on button "Save" at bounding box center [326, 199] width 127 height 12
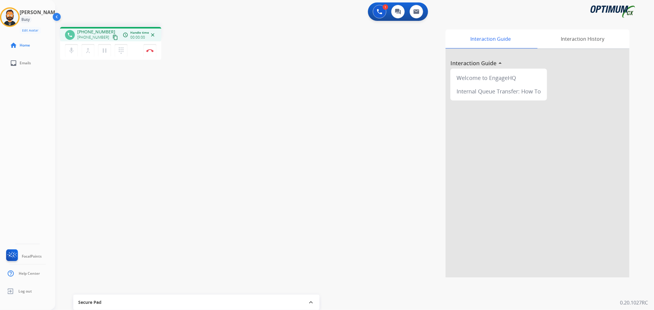
drag, startPoint x: 74, startPoint y: 192, endPoint x: 83, endPoint y: 191, distance: 8.9
click at [78, 192] on div "phone [PHONE_NUMBER] [PHONE_NUMBER] content_copy access_time Call metrics Queue…" at bounding box center [347, 150] width 584 height 256
drag, startPoint x: 107, startPoint y: 30, endPoint x: 81, endPoint y: 29, distance: 25.7
click at [81, 29] on div "[PHONE_NUMBER] [PHONE_NUMBER] content_copy" at bounding box center [98, 35] width 42 height 12
click at [150, 51] on img at bounding box center [149, 50] width 7 height 3
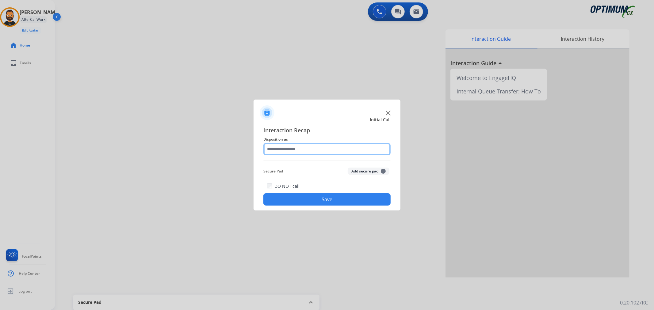
drag, startPoint x: 280, startPoint y: 149, endPoint x: 283, endPoint y: 154, distance: 6.0
click at [281, 153] on input "text" at bounding box center [326, 149] width 127 height 12
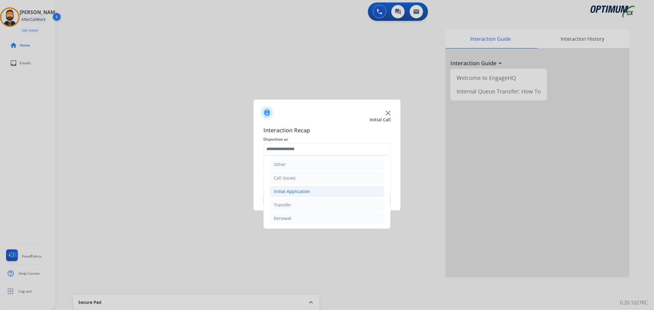
click at [304, 193] on div "Initial Application" at bounding box center [292, 192] width 36 height 6
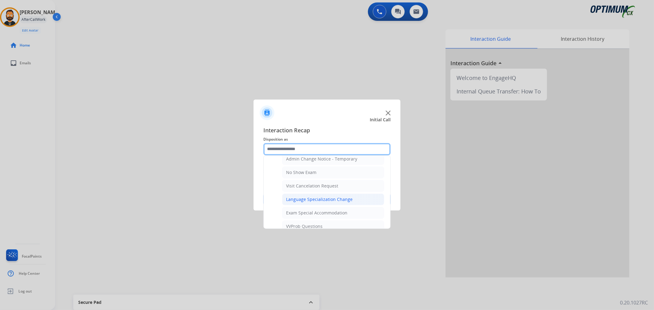
scroll to position [316, 0]
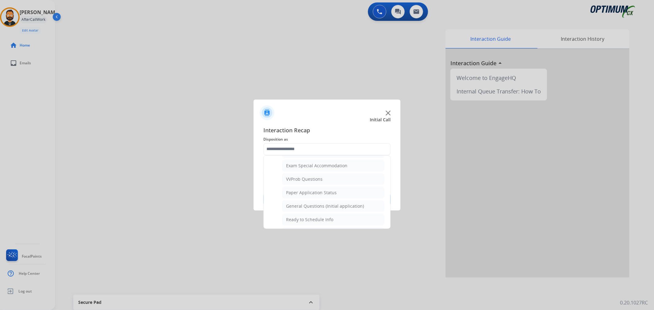
click at [315, 209] on div "General Questions (Initial application)" at bounding box center [325, 206] width 78 height 6
type input "**********"
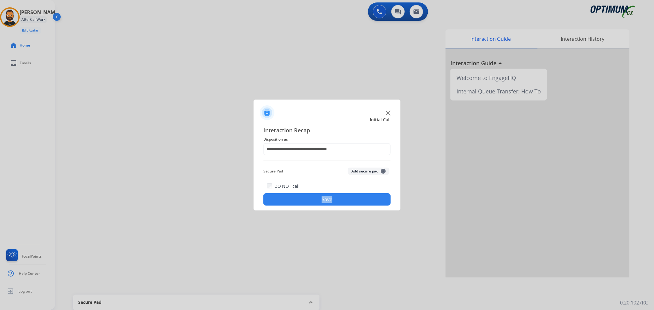
click at [315, 209] on div "**********" at bounding box center [326, 166] width 147 height 90
click at [315, 198] on button "Save" at bounding box center [326, 199] width 127 height 12
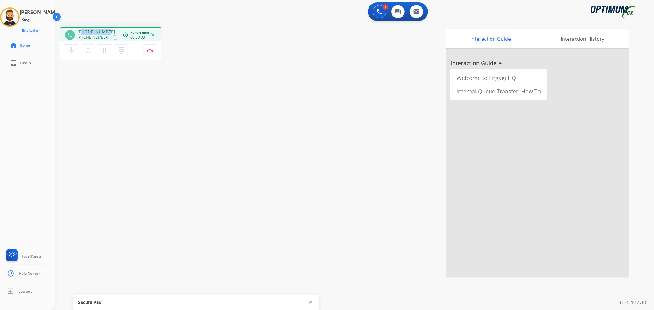
drag, startPoint x: 108, startPoint y: 30, endPoint x: 83, endPoint y: 29, distance: 24.8
click at [83, 29] on div "[PHONE_NUMBER] [PHONE_NUMBER] content_copy" at bounding box center [98, 35] width 42 height 12
click at [151, 52] on button "Disconnect" at bounding box center [149, 50] width 13 height 13
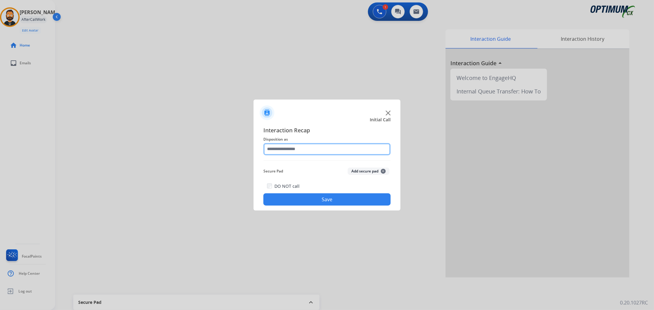
click at [327, 145] on input "text" at bounding box center [326, 149] width 127 height 12
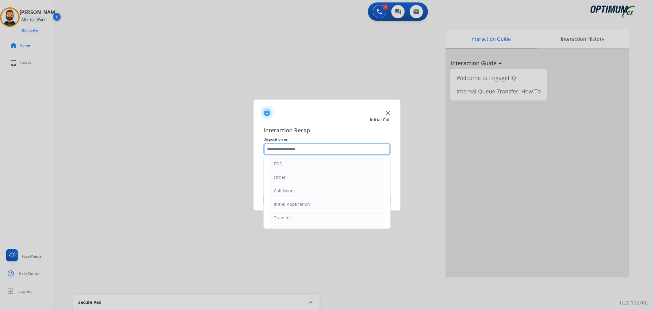
scroll to position [42, 0]
click at [275, 221] on div "Renewal" at bounding box center [282, 218] width 17 height 6
click at [278, 220] on div "Initial Application" at bounding box center [292, 222] width 36 height 6
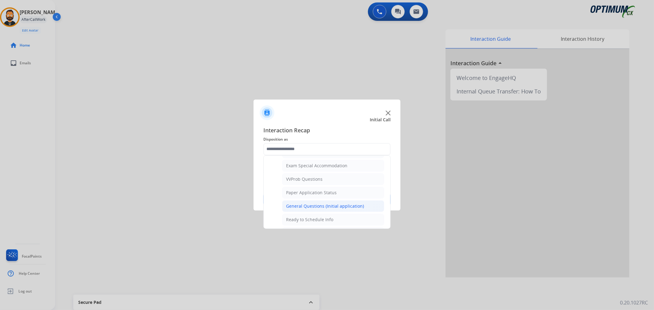
click at [309, 206] on div "General Questions (Initial application)" at bounding box center [325, 206] width 78 height 6
type input "**********"
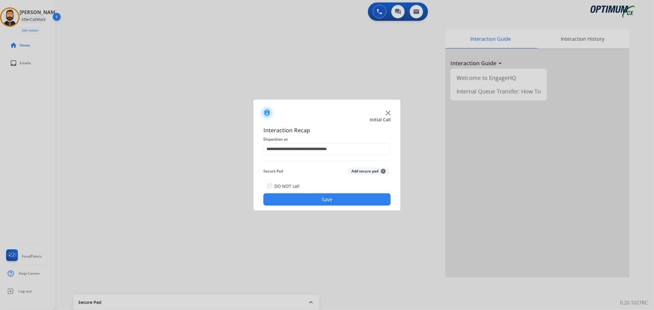
click at [310, 188] on div "DO NOT call Save" at bounding box center [326, 193] width 127 height 23
click at [305, 195] on button "Save" at bounding box center [326, 199] width 127 height 12
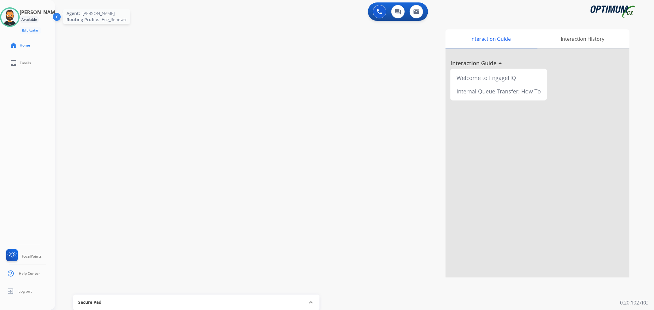
drag, startPoint x: 7, startPoint y: 10, endPoint x: 23, endPoint y: 24, distance: 21.3
click at [7, 10] on div "Agent: [PERSON_NAME] Profile: Eng_Renewal" at bounding box center [10, 17] width 20 height 20
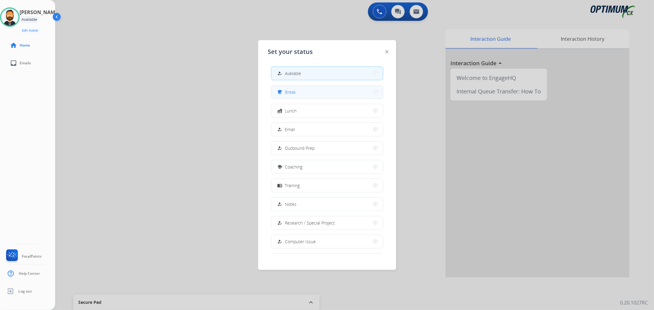
click at [281, 98] on button "free_breakfast Break" at bounding box center [327, 92] width 112 height 13
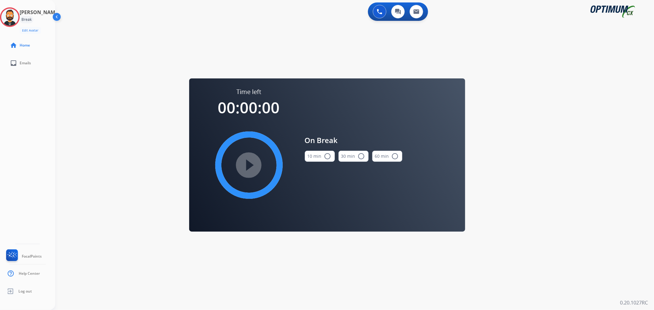
click at [323, 160] on button "10 min radio_button_unchecked" at bounding box center [320, 156] width 30 height 11
click at [253, 163] on mat-icon "play_circle_filled" at bounding box center [248, 165] width 7 height 7
click at [19, 22] on circle at bounding box center [10, 17] width 18 height 18
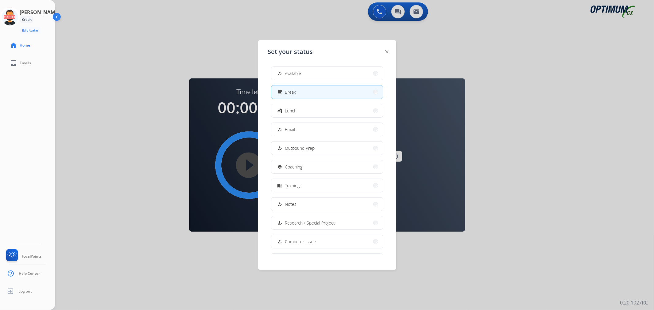
click at [282, 72] on mat-icon "how_to_reg" at bounding box center [279, 73] width 5 height 5
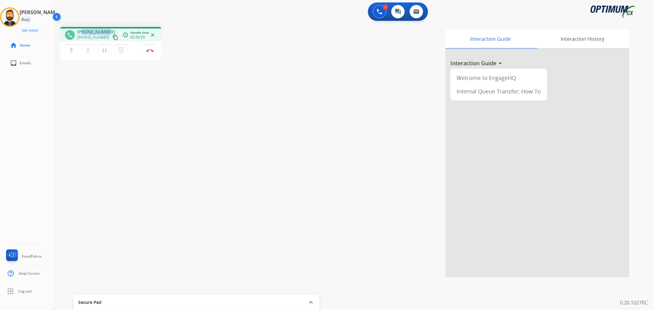
drag, startPoint x: 105, startPoint y: 29, endPoint x: 82, endPoint y: 32, distance: 22.6
click at [82, 32] on div "phone [PHONE_NUMBER] [PHONE_NUMBER] content_copy access_time Call metrics Queue…" at bounding box center [110, 34] width 101 height 14
click at [149, 48] on button "Disconnect" at bounding box center [149, 50] width 13 height 13
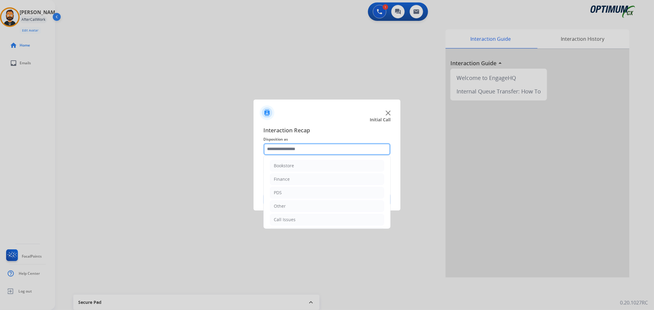
click at [307, 152] on input "text" at bounding box center [326, 149] width 127 height 12
click at [288, 216] on div "Renewal" at bounding box center [282, 218] width 17 height 6
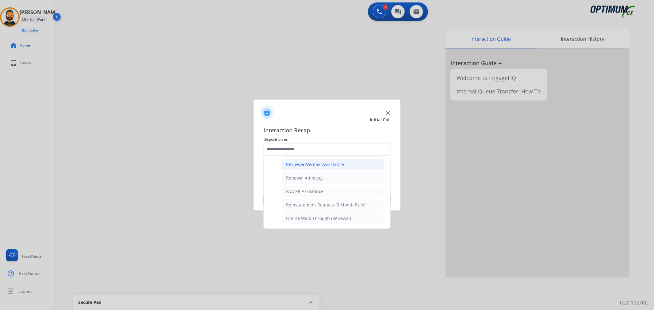
click at [308, 164] on div "Reviewer/Verifier Assistance" at bounding box center [315, 165] width 58 height 6
type input "**********"
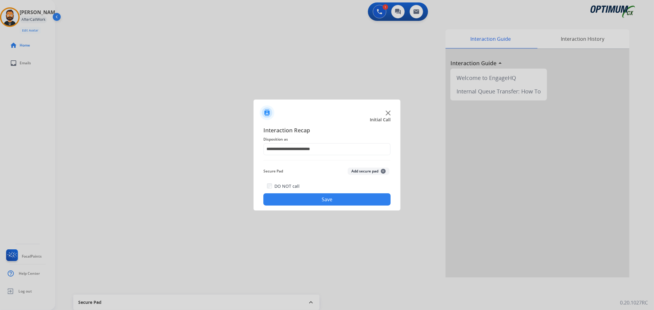
click at [302, 199] on button "Save" at bounding box center [326, 199] width 127 height 12
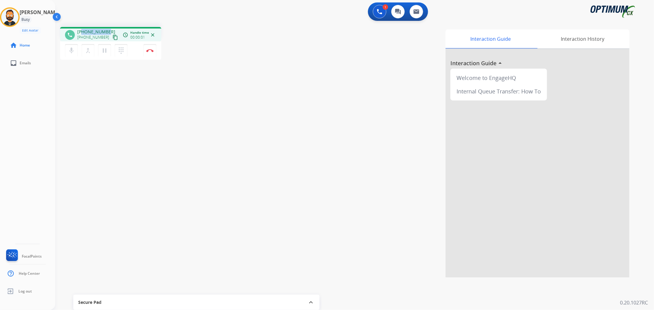
drag, startPoint x: 105, startPoint y: 29, endPoint x: 82, endPoint y: 32, distance: 23.5
click at [82, 32] on span "[PHONE_NUMBER]" at bounding box center [96, 32] width 38 height 6
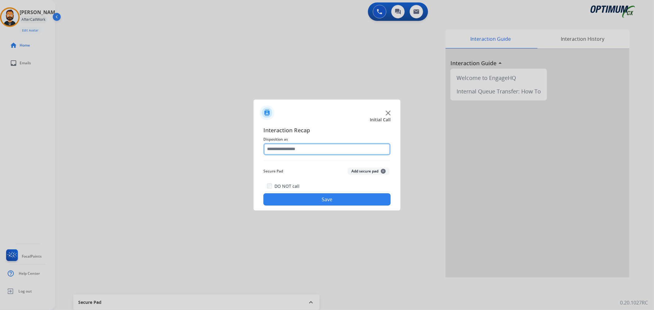
click at [280, 149] on input "text" at bounding box center [326, 149] width 127 height 12
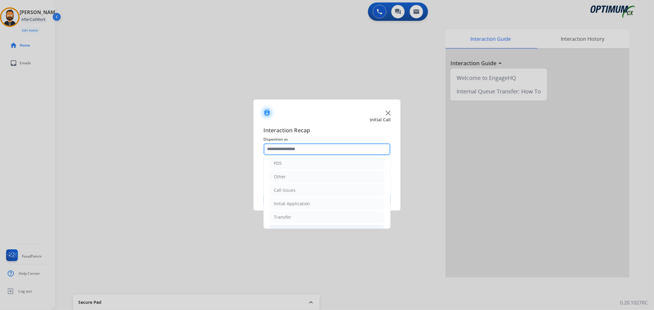
scroll to position [42, 0]
click at [296, 191] on div "Initial Application" at bounding box center [292, 192] width 36 height 6
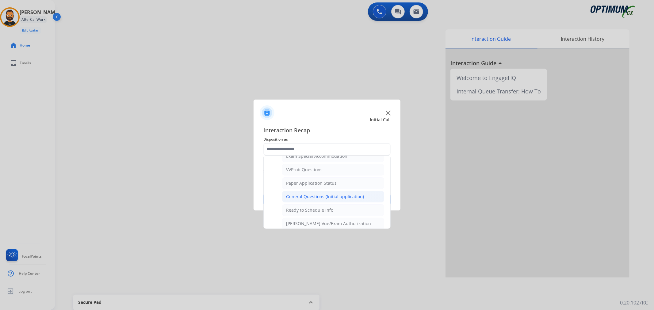
click at [315, 198] on div "General Questions (Initial application)" at bounding box center [325, 197] width 78 height 6
type input "**********"
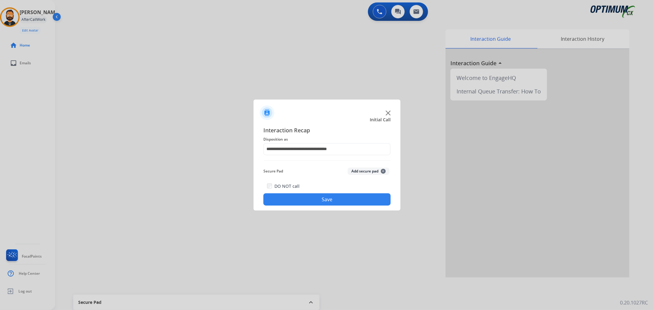
click at [316, 198] on button "Save" at bounding box center [326, 199] width 127 height 12
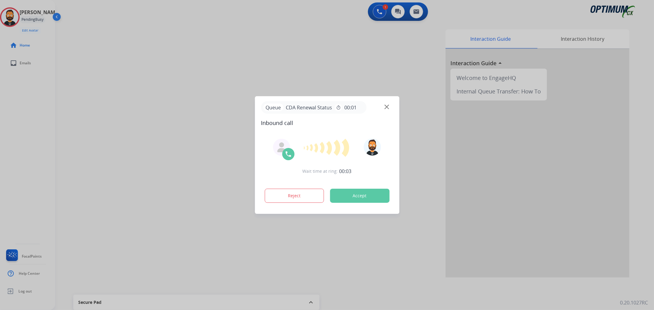
click at [40, 121] on div at bounding box center [327, 155] width 654 height 310
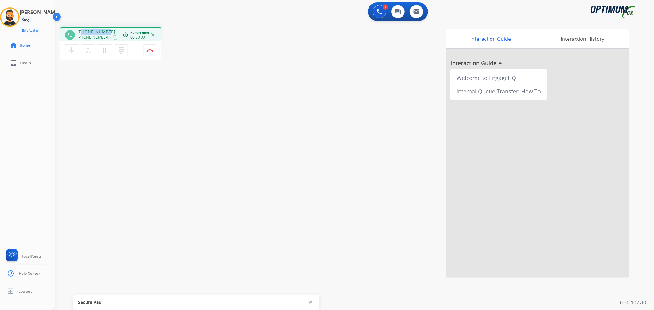
drag, startPoint x: 108, startPoint y: 29, endPoint x: 82, endPoint y: 32, distance: 26.5
click at [82, 32] on div "[PHONE_NUMBER] [PHONE_NUMBER] content_copy" at bounding box center [98, 35] width 42 height 12
click at [149, 49] on img at bounding box center [149, 50] width 7 height 3
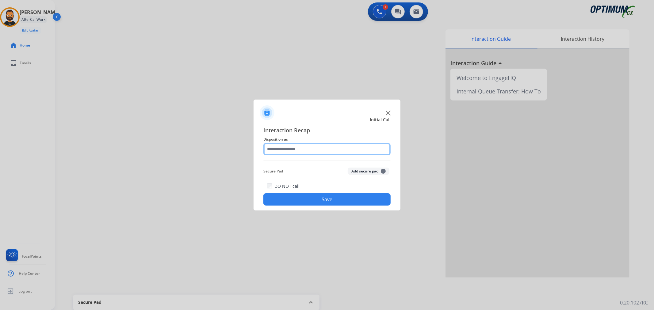
click at [317, 152] on input "text" at bounding box center [326, 149] width 127 height 12
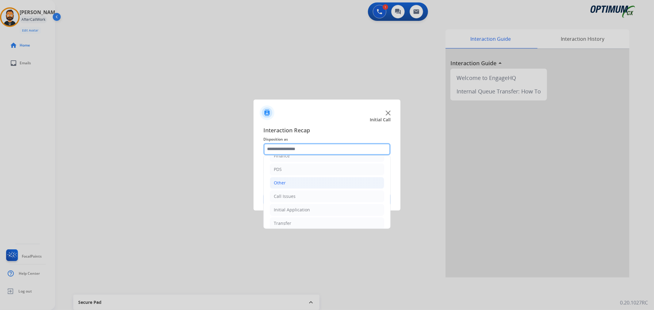
scroll to position [42, 0]
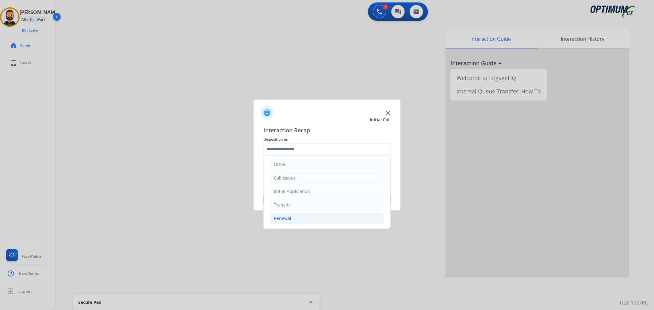
click at [297, 218] on li "Renewal" at bounding box center [327, 219] width 114 height 12
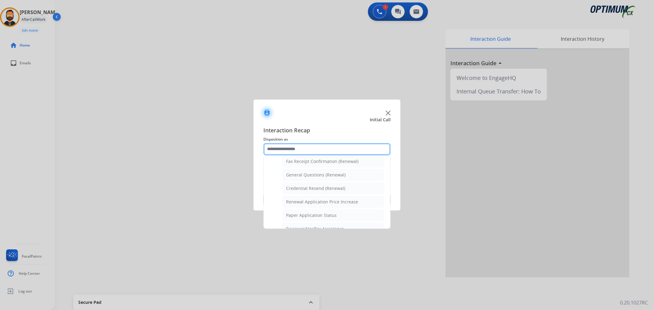
scroll to position [155, 0]
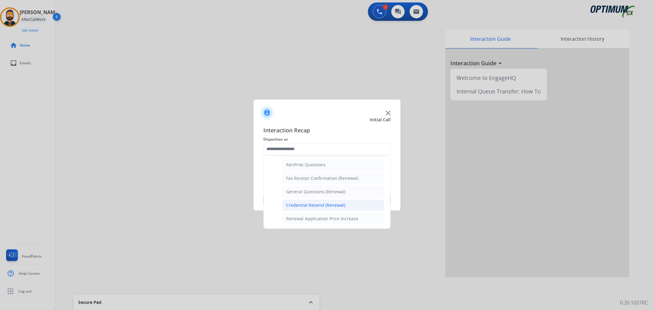
click at [304, 204] on div "Credential Resend (Renewal)" at bounding box center [315, 205] width 59 height 6
type input "**********"
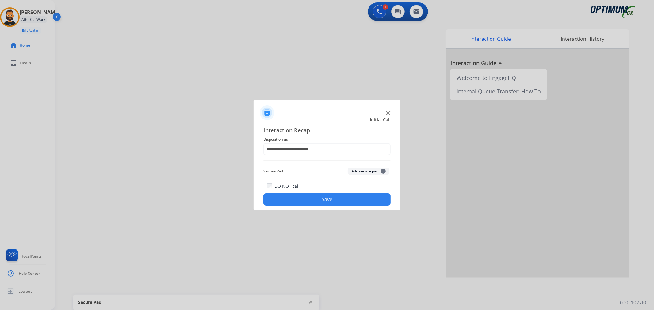
click at [304, 204] on button "Save" at bounding box center [326, 199] width 127 height 12
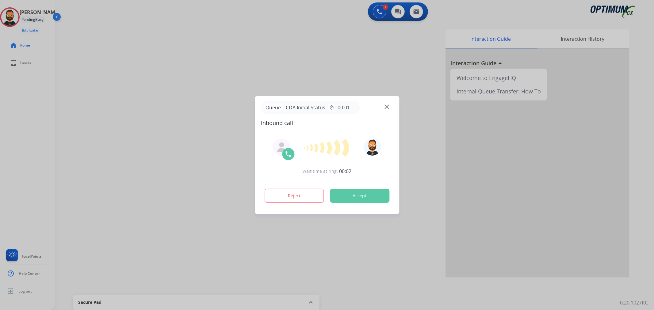
click at [106, 90] on div at bounding box center [327, 155] width 654 height 310
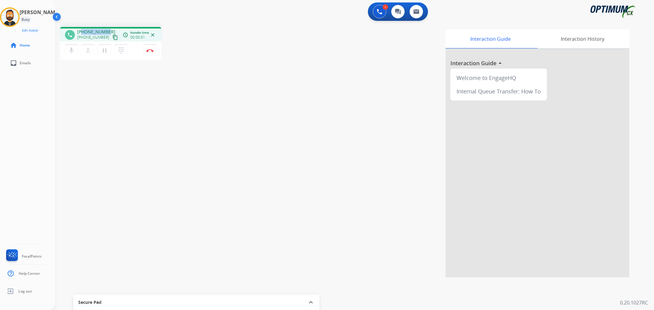
drag, startPoint x: 106, startPoint y: 31, endPoint x: 83, endPoint y: 29, distance: 23.0
click at [83, 29] on span "[PHONE_NUMBER]" at bounding box center [96, 32] width 38 height 6
click at [152, 47] on button "Disconnect" at bounding box center [149, 50] width 13 height 13
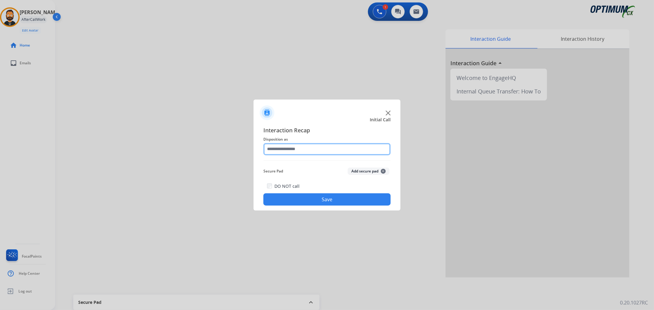
click at [284, 148] on input "text" at bounding box center [326, 149] width 127 height 12
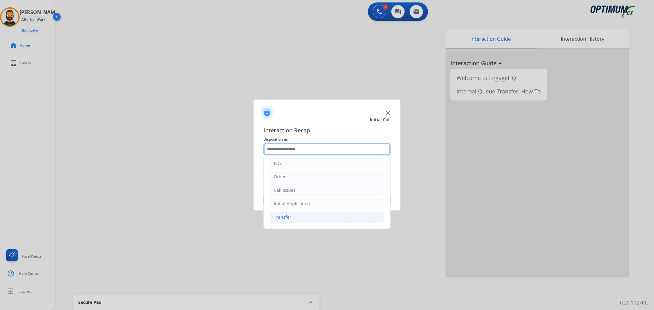
scroll to position [42, 0]
click at [306, 190] on div "Initial Application" at bounding box center [292, 192] width 36 height 6
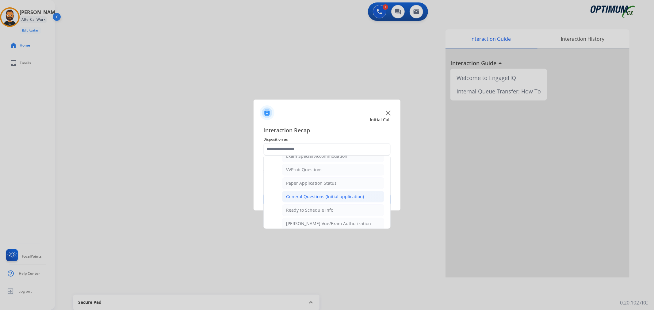
click at [316, 201] on li "General Questions (Initial application)" at bounding box center [333, 197] width 102 height 12
type input "**********"
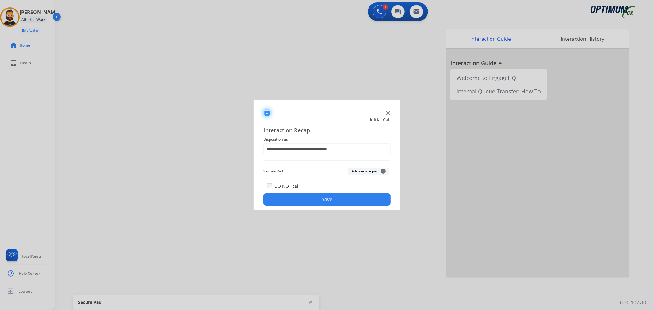
click at [316, 201] on button "Save" at bounding box center [326, 199] width 127 height 12
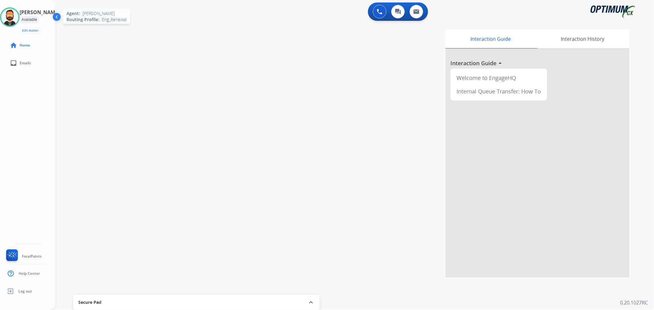
click at [20, 15] on div at bounding box center [10, 17] width 20 height 20
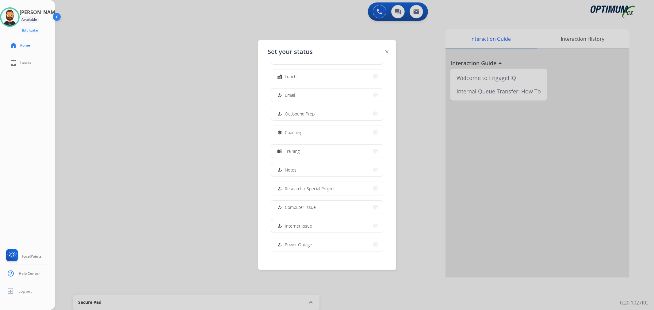
scroll to position [57, 0]
click at [299, 238] on button "work_off Offline" at bounding box center [327, 240] width 112 height 13
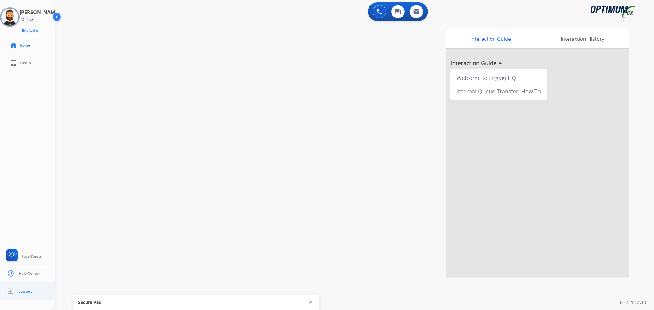
click at [32, 290] on ul "Log out" at bounding box center [27, 292] width 55 height 18
click at [19, 297] on ul "Log out" at bounding box center [27, 292] width 55 height 18
click at [22, 292] on span "Log out" at bounding box center [24, 291] width 13 height 5
